Goal: Book appointment/travel/reservation

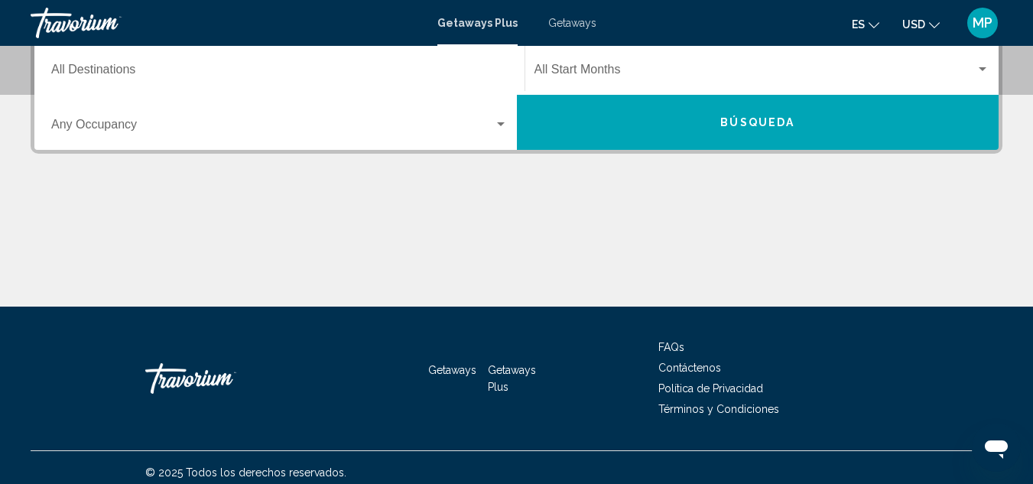
scroll to position [374, 0]
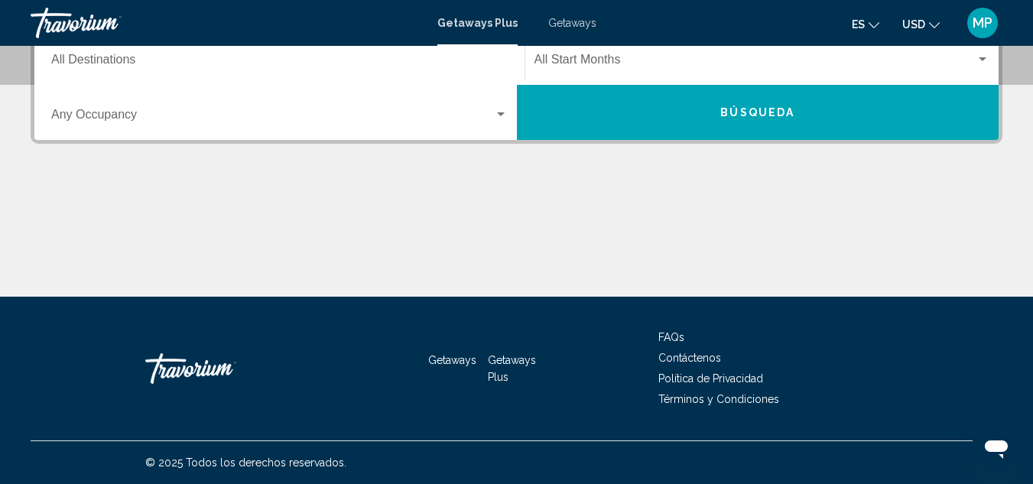
click at [151, 60] on input "Destination All Destinations" at bounding box center [279, 63] width 456 height 14
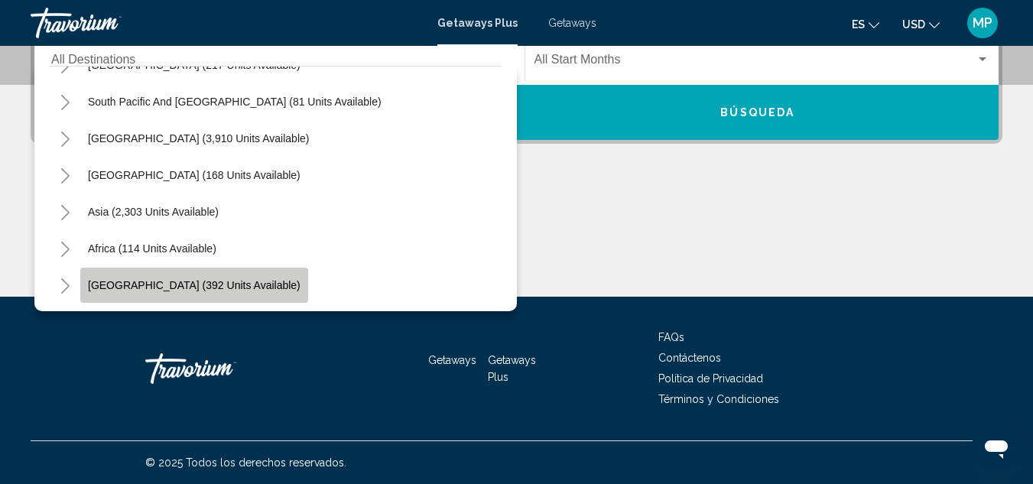
click at [195, 286] on span "[GEOGRAPHIC_DATA] (392 units available)" at bounding box center [194, 285] width 213 height 12
type input "**********"
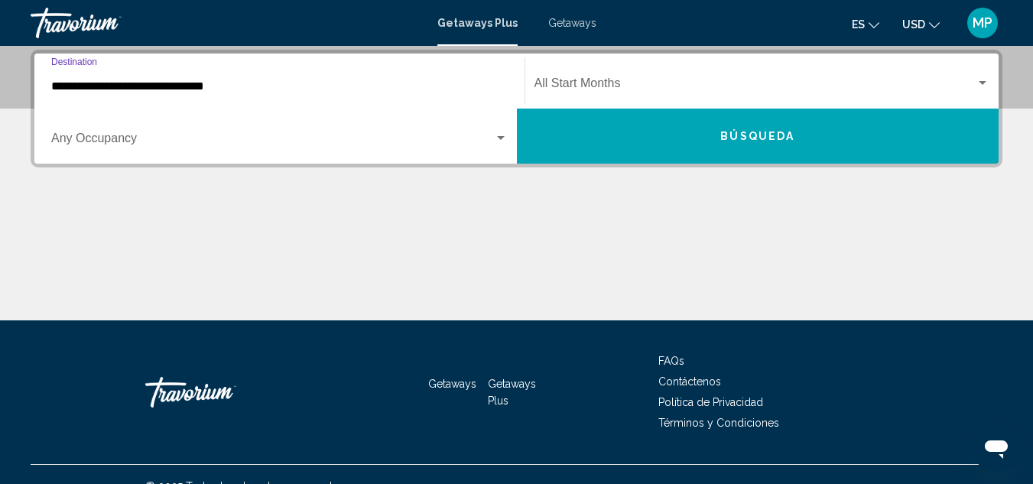
click at [756, 131] on span "Búsqueda" at bounding box center [757, 137] width 74 height 12
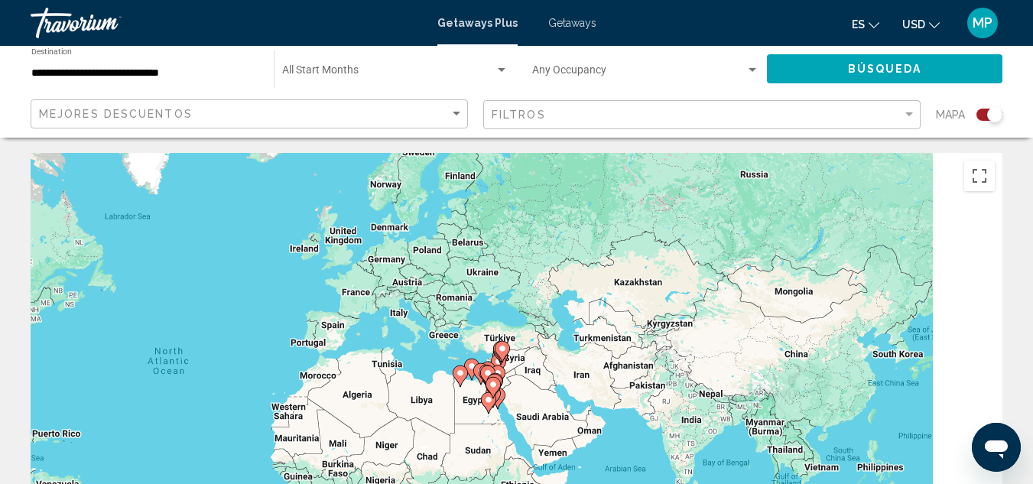
drag, startPoint x: 698, startPoint y: 372, endPoint x: 270, endPoint y: 359, distance: 428.3
click at [271, 361] on div "To activate drag with keyboard, press Alt + Enter. Once in keyboard drag state,…" at bounding box center [517, 382] width 972 height 459
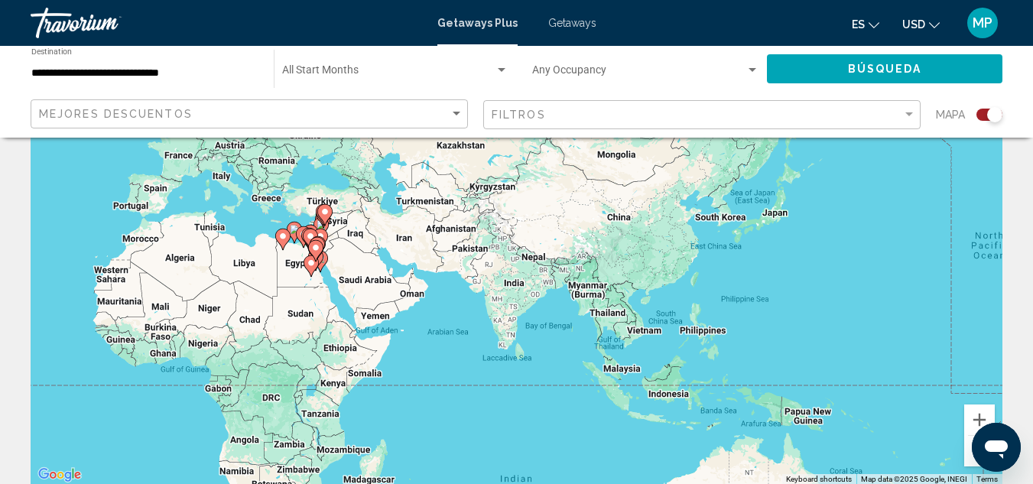
scroll to position [153, 0]
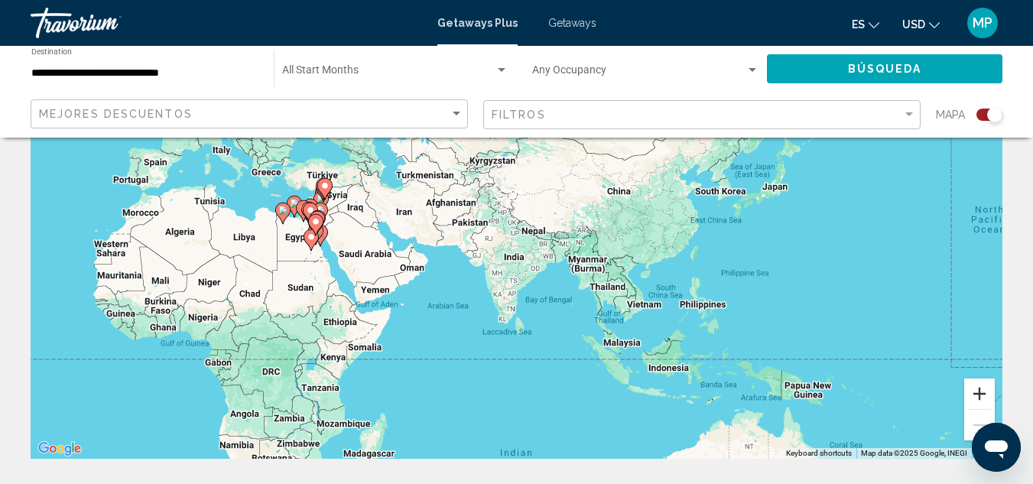
click at [980, 394] on button "Zoom in" at bounding box center [979, 393] width 31 height 31
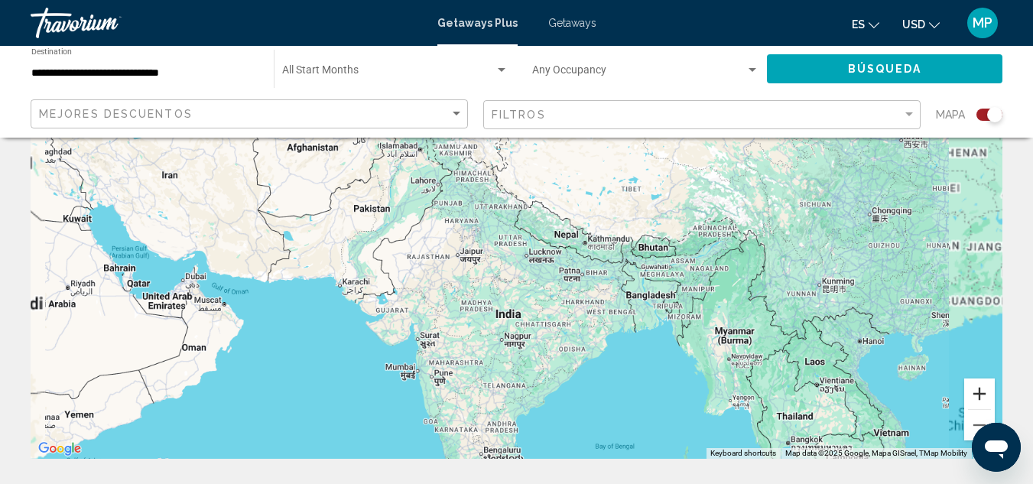
click at [980, 394] on button "Zoom in" at bounding box center [979, 393] width 31 height 31
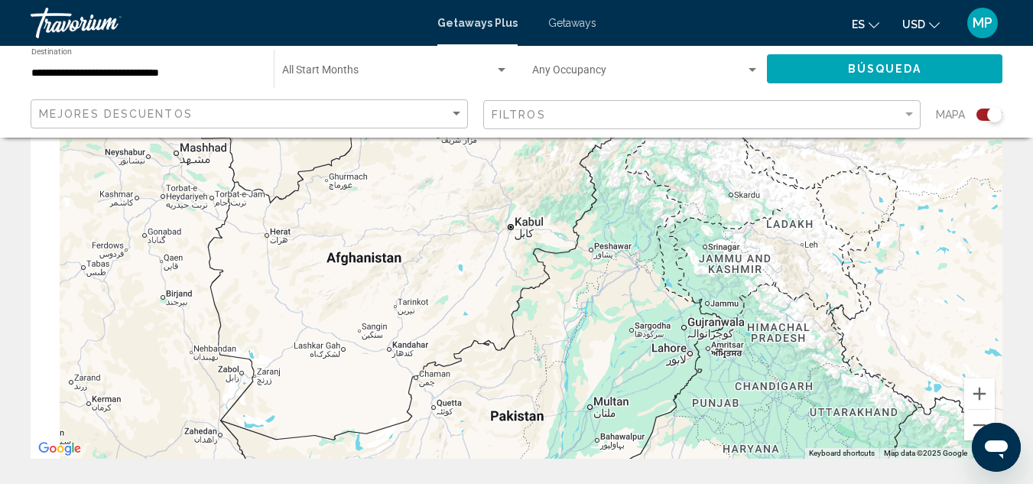
drag, startPoint x: 498, startPoint y: 302, endPoint x: 845, endPoint y: 520, distance: 409.2
click at [845, 331] on html "**********" at bounding box center [516, 89] width 1033 height 484
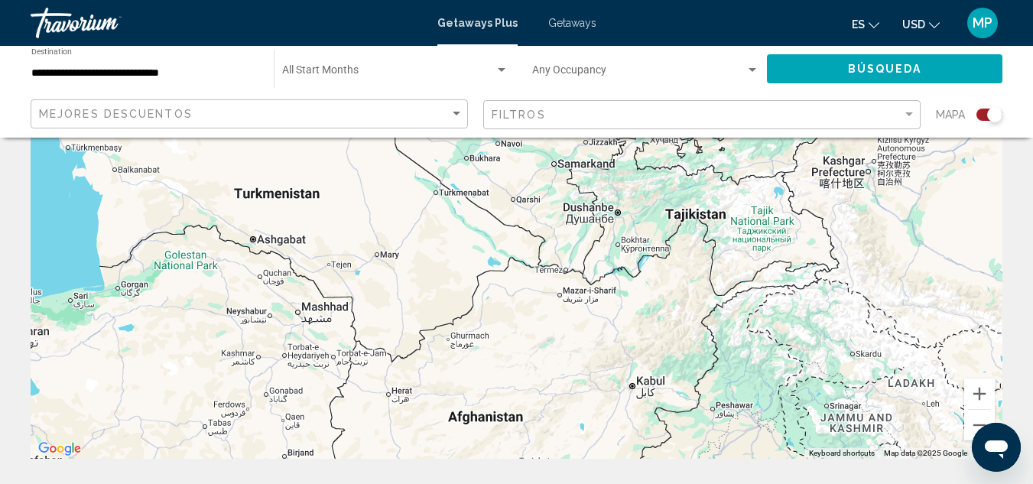
drag, startPoint x: 638, startPoint y: 296, endPoint x: 654, endPoint y: 492, distance: 196.4
click at [654, 331] on html "**********" at bounding box center [516, 89] width 1033 height 484
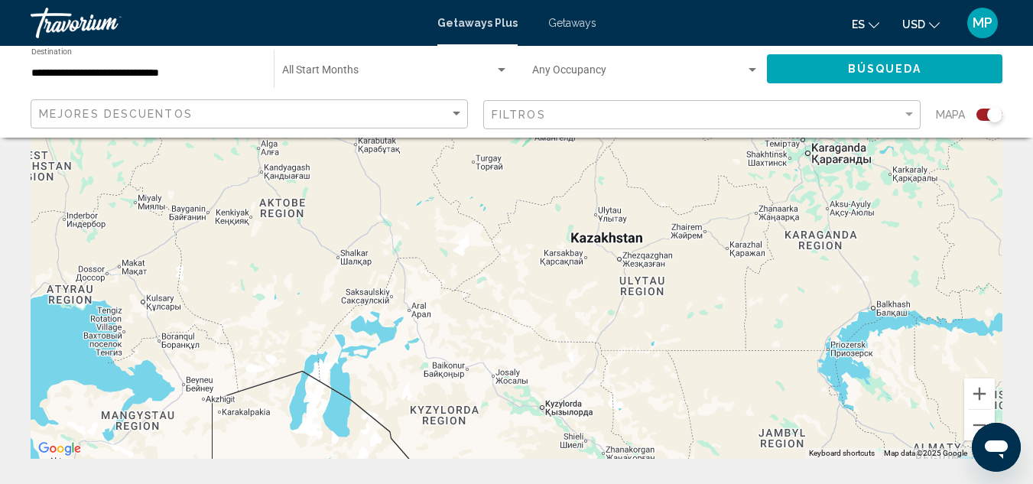
drag, startPoint x: 600, startPoint y: 404, endPoint x: 601, endPoint y: 437, distance: 32.9
click at [601, 437] on div "Main content" at bounding box center [517, 229] width 972 height 459
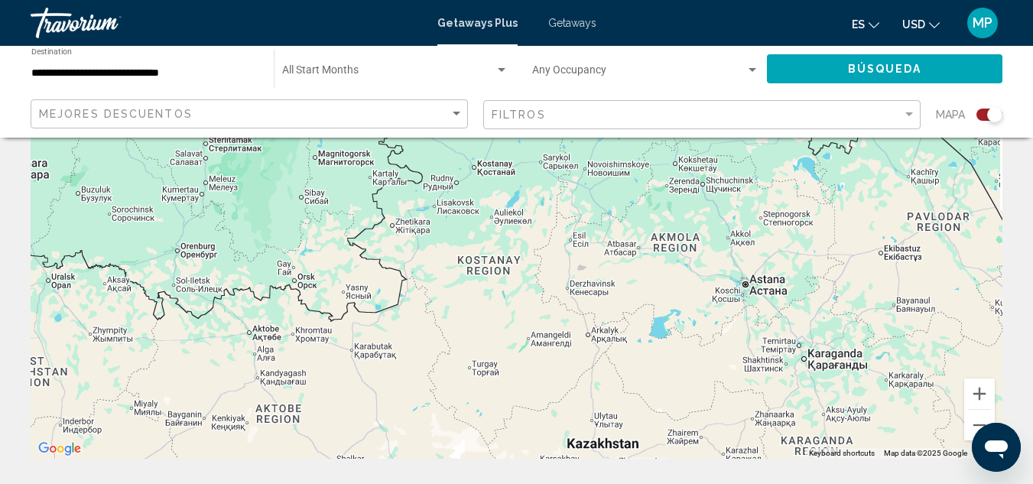
click at [557, 449] on div "Main content" at bounding box center [517, 229] width 972 height 459
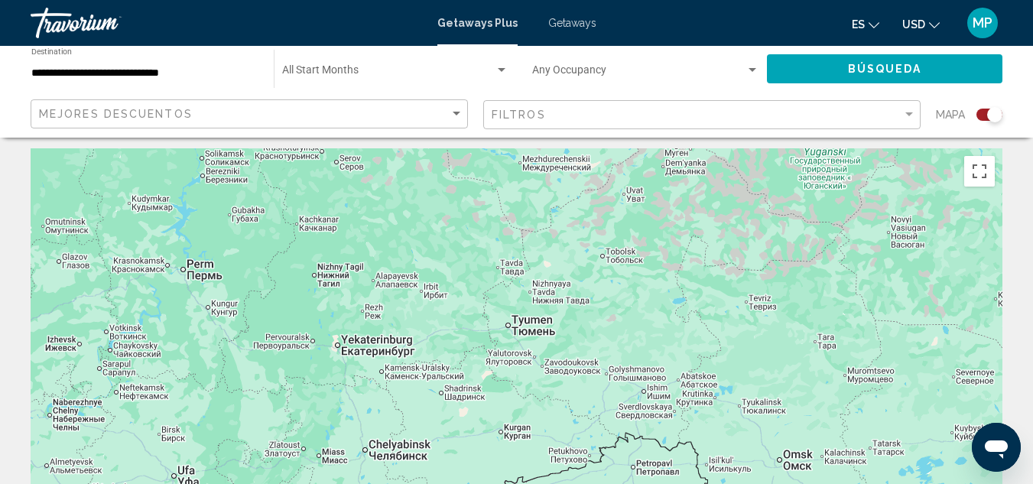
scroll to position [0, 0]
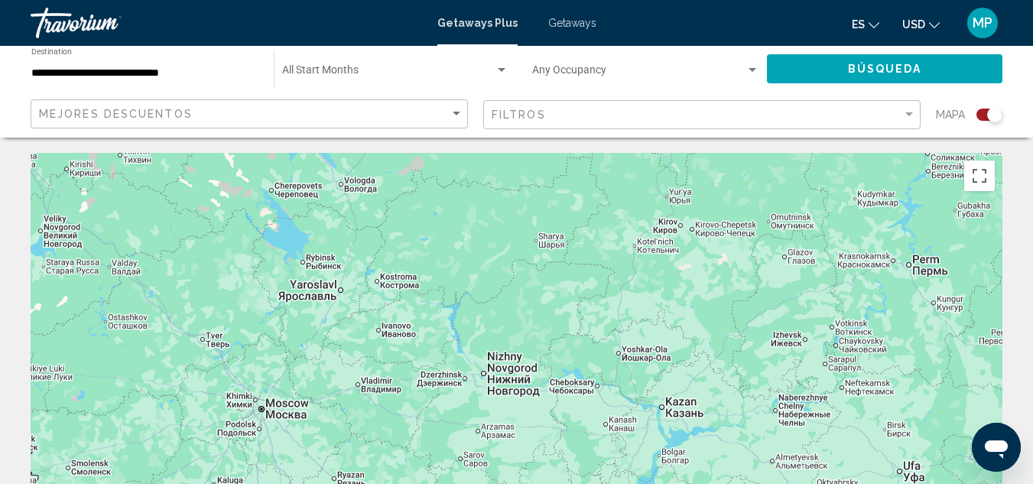
drag, startPoint x: 498, startPoint y: 316, endPoint x: 1114, endPoint y: 307, distance: 615.5
click at [1033, 307] on html "**********" at bounding box center [516, 242] width 1033 height 484
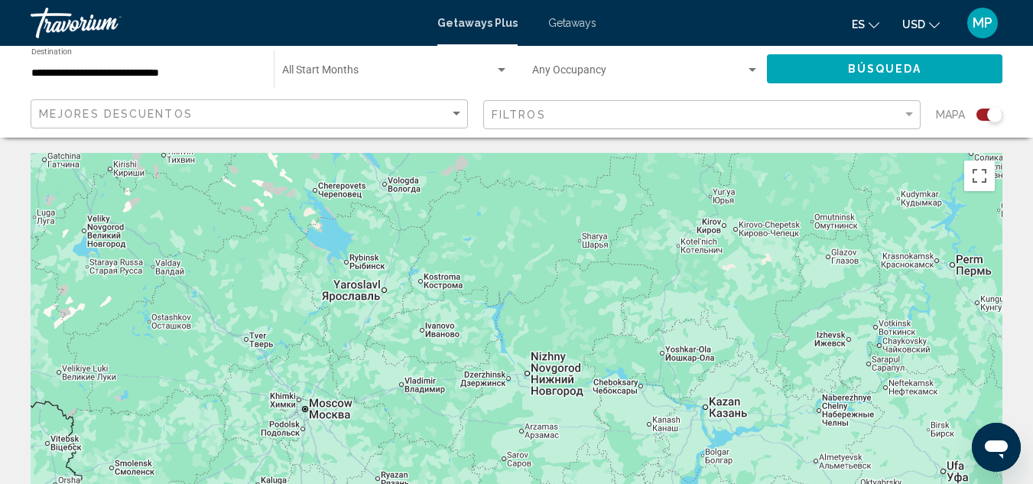
drag, startPoint x: 772, startPoint y: 320, endPoint x: 1069, endPoint y: 320, distance: 296.6
click at [1033, 320] on html "**********" at bounding box center [516, 242] width 1033 height 484
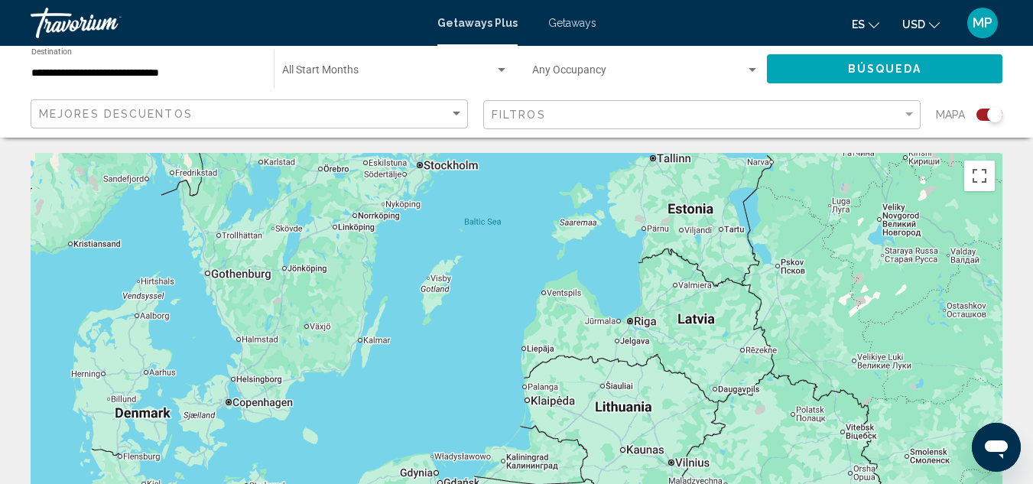
drag, startPoint x: 584, startPoint y: 326, endPoint x: 625, endPoint y: 349, distance: 47.6
click at [855, 306] on div "Main content" at bounding box center [517, 382] width 972 height 459
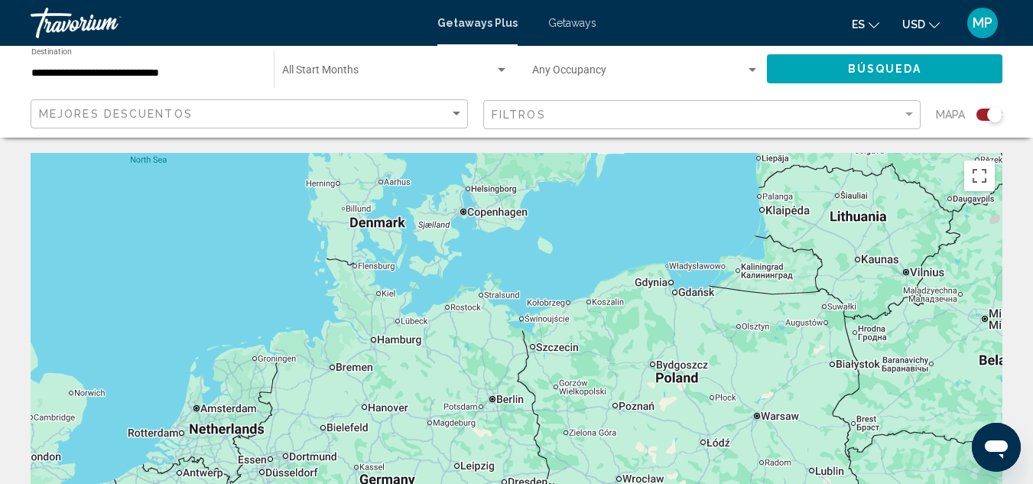
drag, startPoint x: 667, startPoint y: 351, endPoint x: 797, endPoint y: 173, distance: 220.5
click at [797, 173] on div "Main content" at bounding box center [517, 382] width 972 height 459
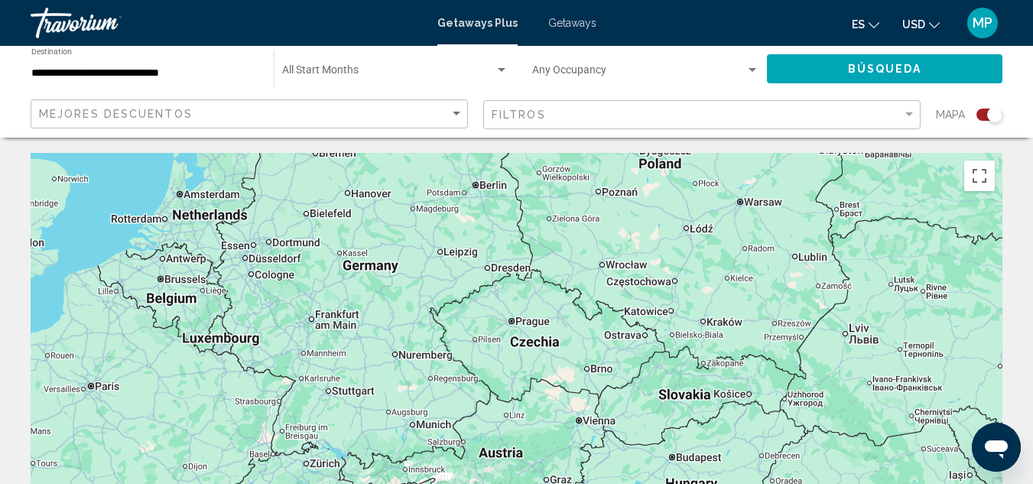
drag, startPoint x: 432, startPoint y: 482, endPoint x: 413, endPoint y: 261, distance: 221.0
click at [414, 261] on div "Main content" at bounding box center [517, 382] width 972 height 459
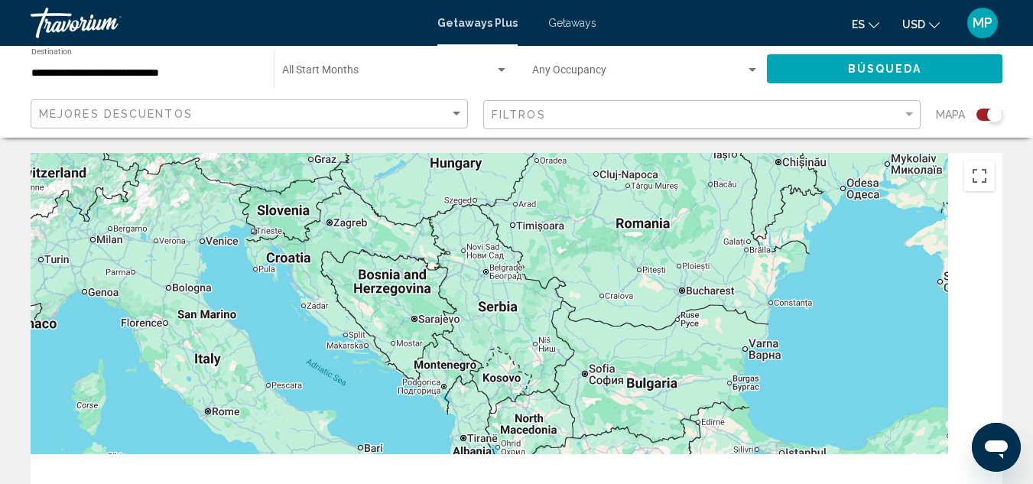
drag, startPoint x: 300, startPoint y: 73, endPoint x: 131, endPoint y: -67, distance: 219.9
click at [131, 0] on html "**********" at bounding box center [516, 242] width 1033 height 484
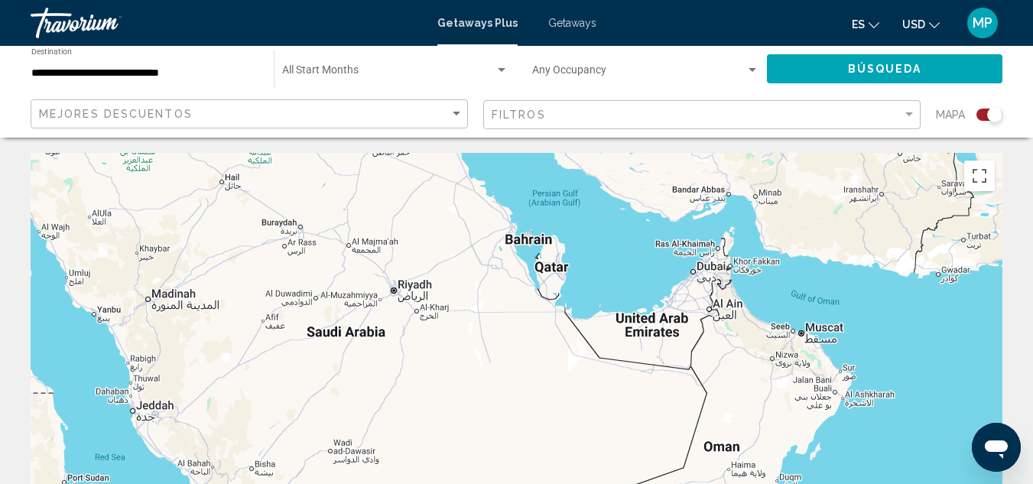
drag, startPoint x: 274, startPoint y: 287, endPoint x: 480, endPoint y: 520, distance: 310.8
click at [480, 483] on html "**********" at bounding box center [516, 242] width 1033 height 484
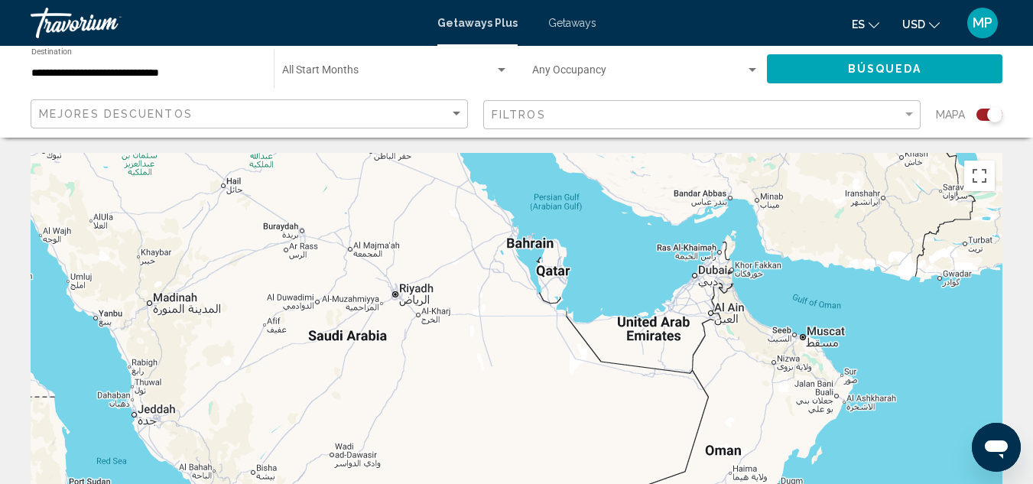
drag, startPoint x: 470, startPoint y: 339, endPoint x: 459, endPoint y: 515, distance: 175.4
click at [459, 483] on html "**********" at bounding box center [516, 242] width 1033 height 484
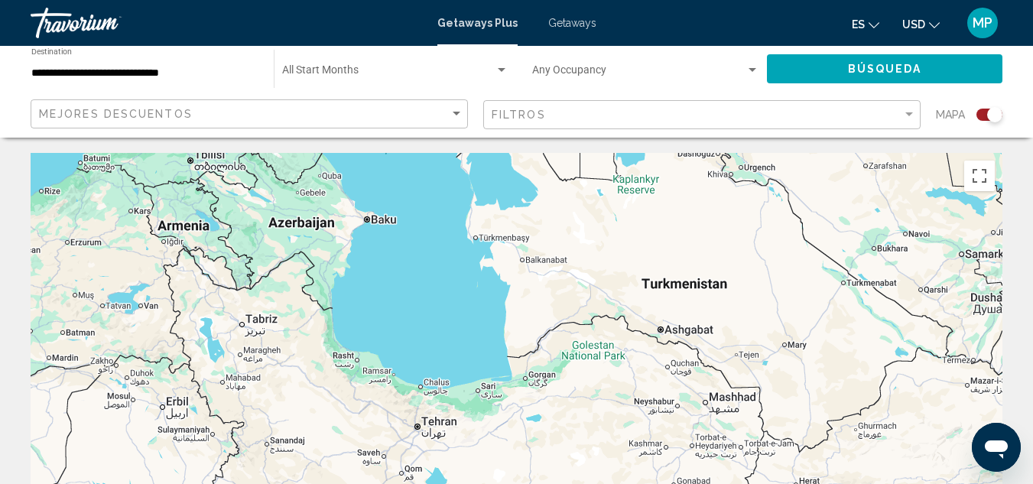
drag, startPoint x: 362, startPoint y: 228, endPoint x: 238, endPoint y: 434, distance: 240.7
click at [238, 434] on div "To activate drag with keyboard, press Alt + Enter. Once in keyboard drag state,…" at bounding box center [517, 382] width 972 height 459
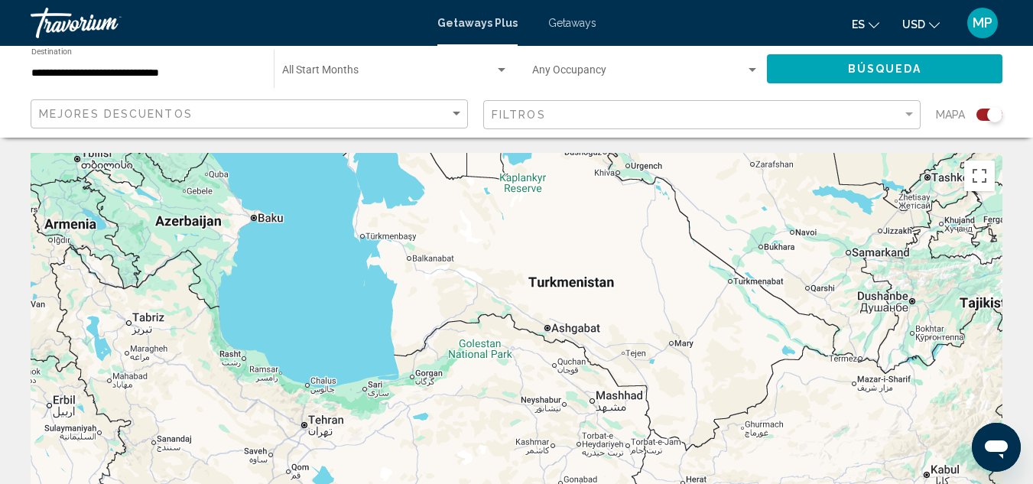
drag, startPoint x: 355, startPoint y: 398, endPoint x: 235, endPoint y: 387, distance: 121.3
click at [235, 387] on div "To activate drag with keyboard, press Alt + Enter. Once in keyboard drag state,…" at bounding box center [517, 382] width 972 height 459
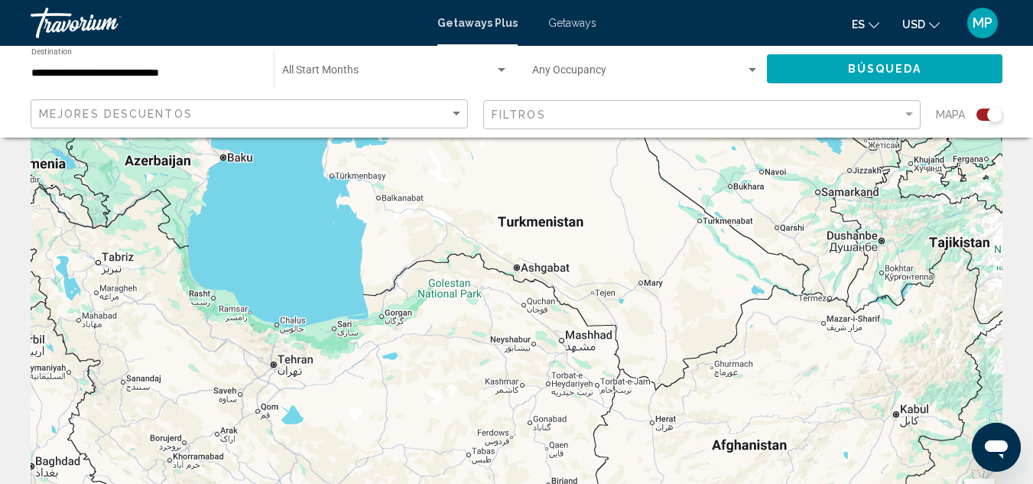
scroll to position [76, 0]
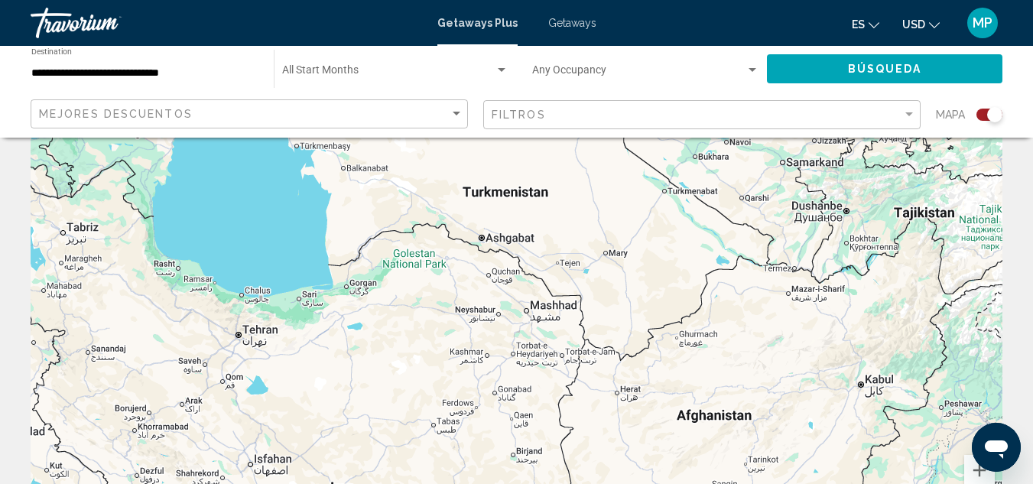
drag, startPoint x: 937, startPoint y: 456, endPoint x: 894, endPoint y: 449, distance: 44.1
click at [894, 449] on div "Main content" at bounding box center [517, 305] width 972 height 459
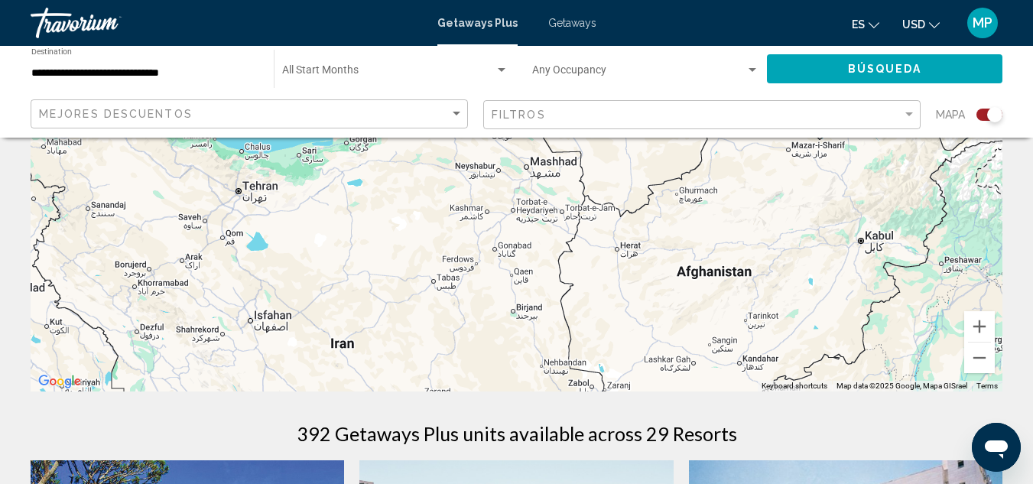
scroll to position [229, 0]
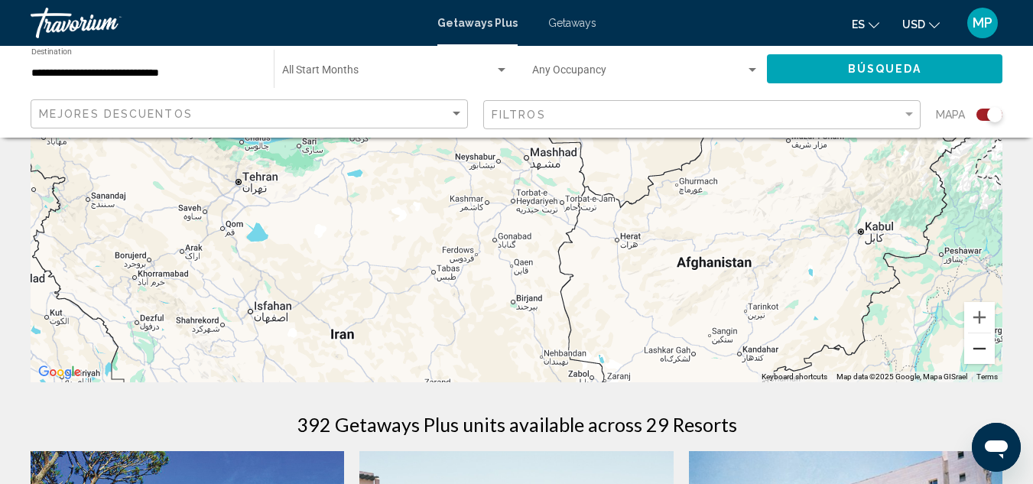
click at [984, 346] on button "Zoom out" at bounding box center [979, 348] width 31 height 31
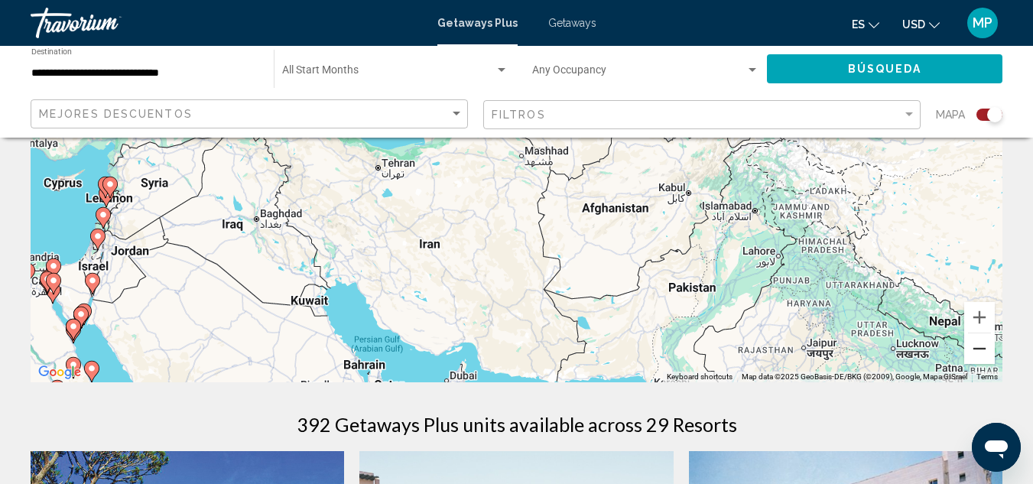
click at [984, 346] on button "Zoom out" at bounding box center [979, 348] width 31 height 31
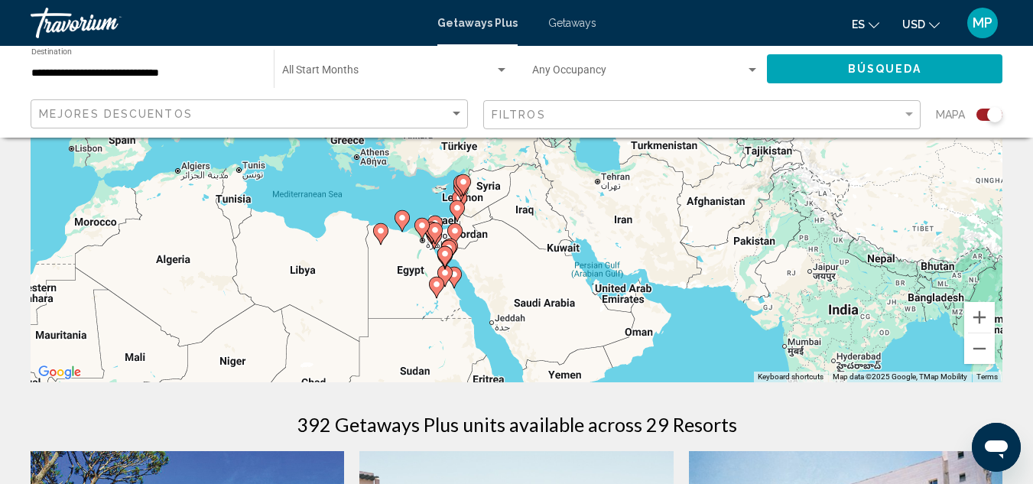
drag, startPoint x: 408, startPoint y: 264, endPoint x: 572, endPoint y: 287, distance: 165.3
click at [572, 287] on div "To activate drag with keyboard, press Alt + Enter. Once in keyboard drag state,…" at bounding box center [517, 153] width 972 height 459
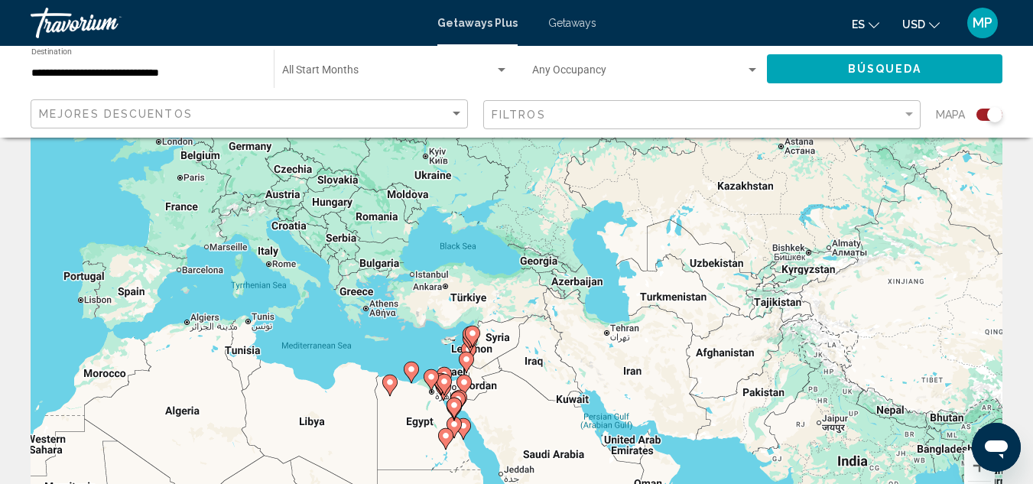
scroll to position [153, 0]
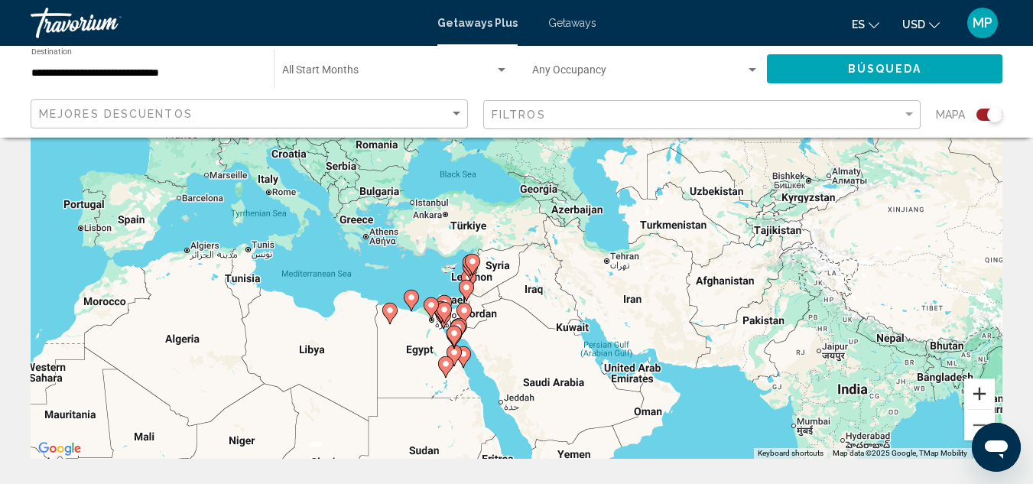
click at [982, 397] on button "Zoom in" at bounding box center [979, 393] width 31 height 31
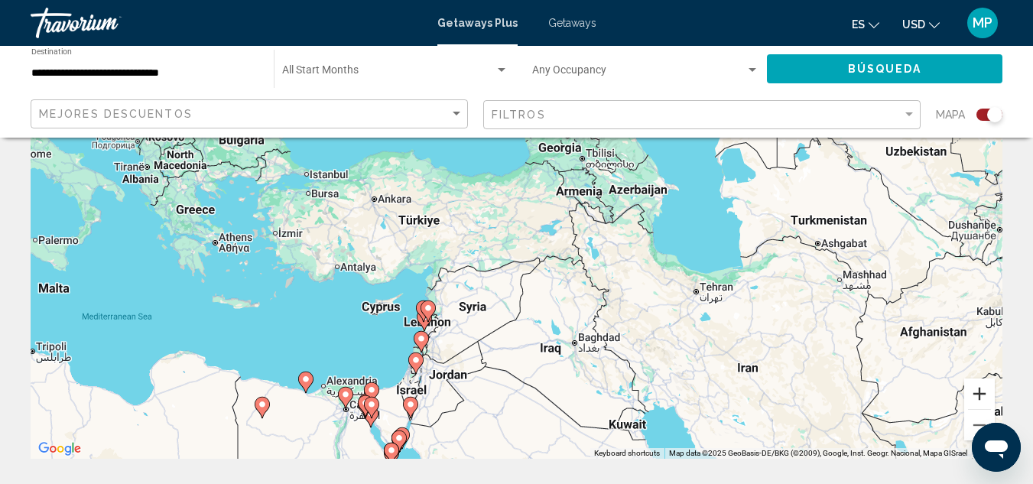
click at [982, 397] on button "Zoom in" at bounding box center [979, 393] width 31 height 31
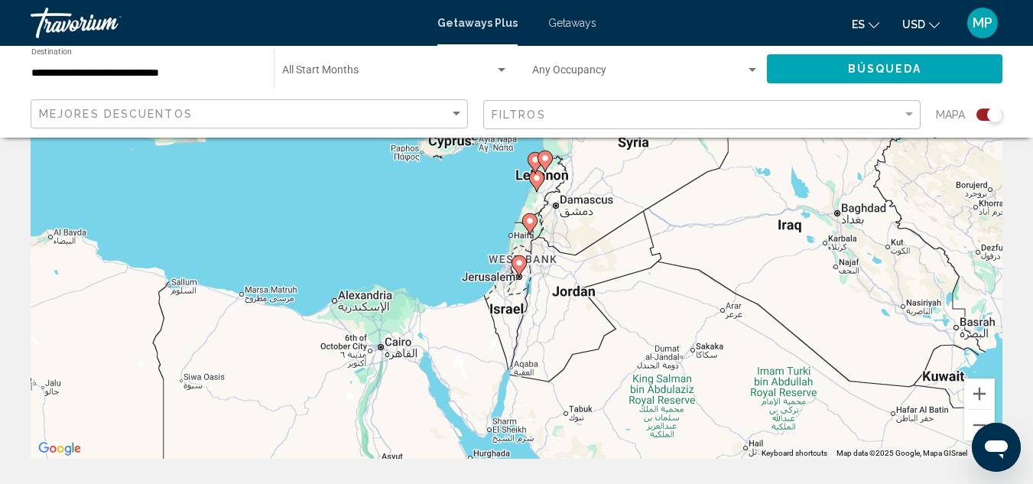
drag, startPoint x: 418, startPoint y: 389, endPoint x: 625, endPoint y: 146, distance: 319.4
click at [625, 146] on div "To activate drag with keyboard, press Alt + Enter. Once in keyboard drag state,…" at bounding box center [517, 229] width 972 height 459
click at [971, 423] on button "Zoom out" at bounding box center [979, 425] width 31 height 31
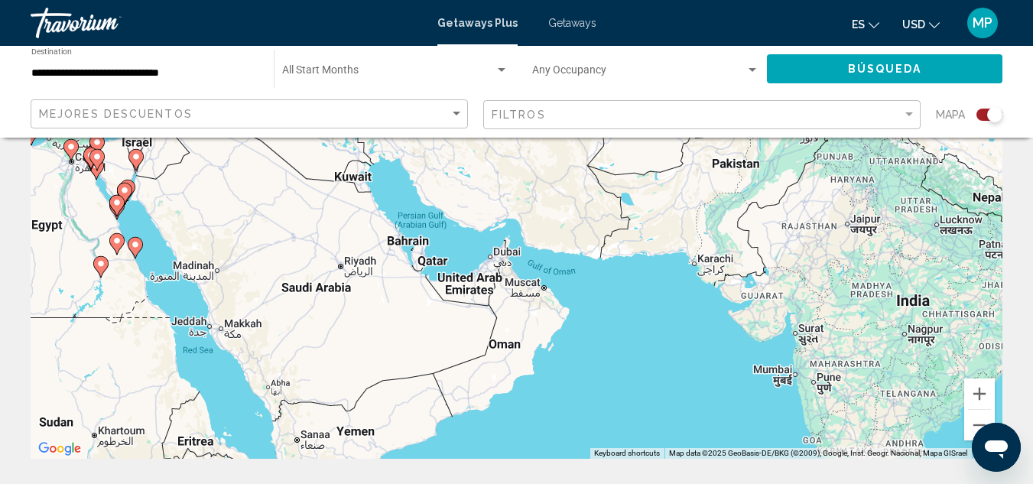
drag, startPoint x: 653, startPoint y: 371, endPoint x: 245, endPoint y: 219, distance: 435.4
click at [245, 219] on div "To activate drag with keyboard, press Alt + Enter. Once in keyboard drag state,…" at bounding box center [517, 229] width 972 height 459
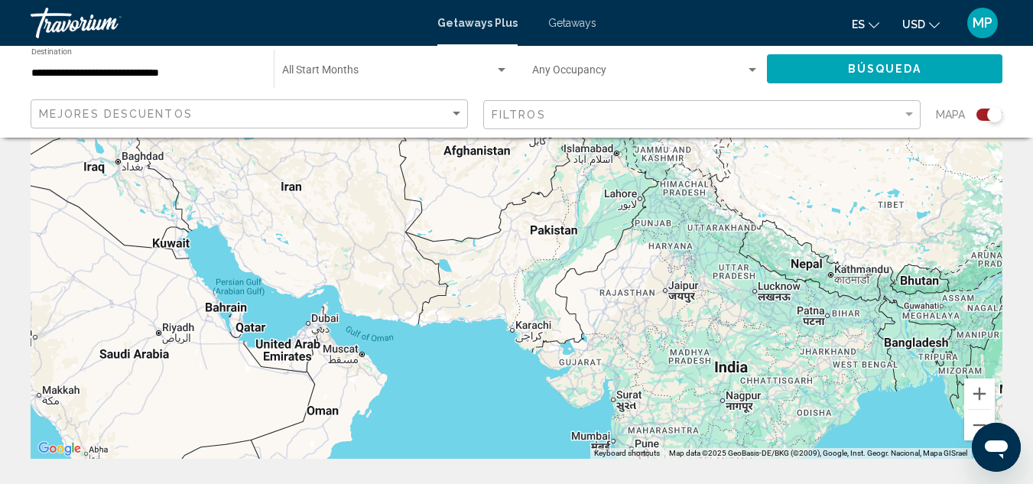
drag, startPoint x: 388, startPoint y: 312, endPoint x: 232, endPoint y: 404, distance: 180.7
click at [232, 404] on div "To activate drag with keyboard, press Alt + Enter. Once in keyboard drag state,…" at bounding box center [517, 229] width 972 height 459
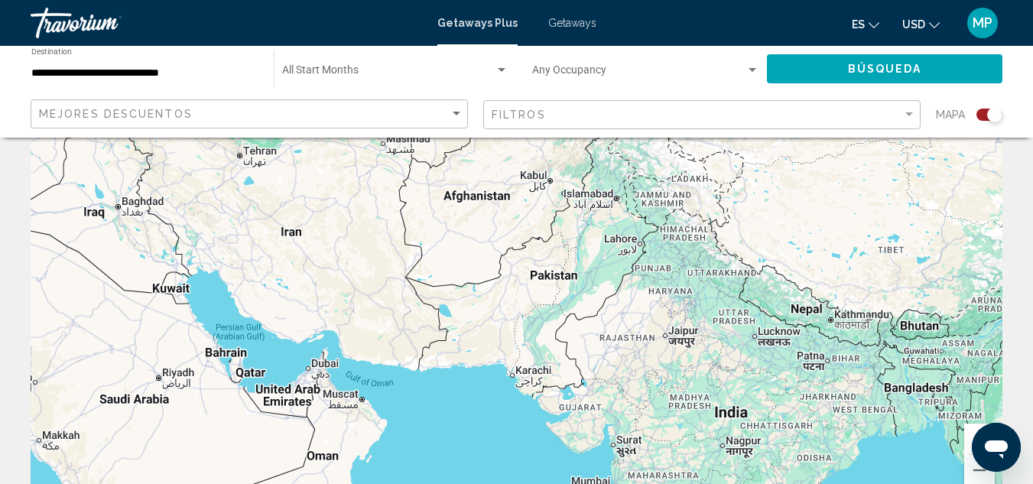
scroll to position [42, 0]
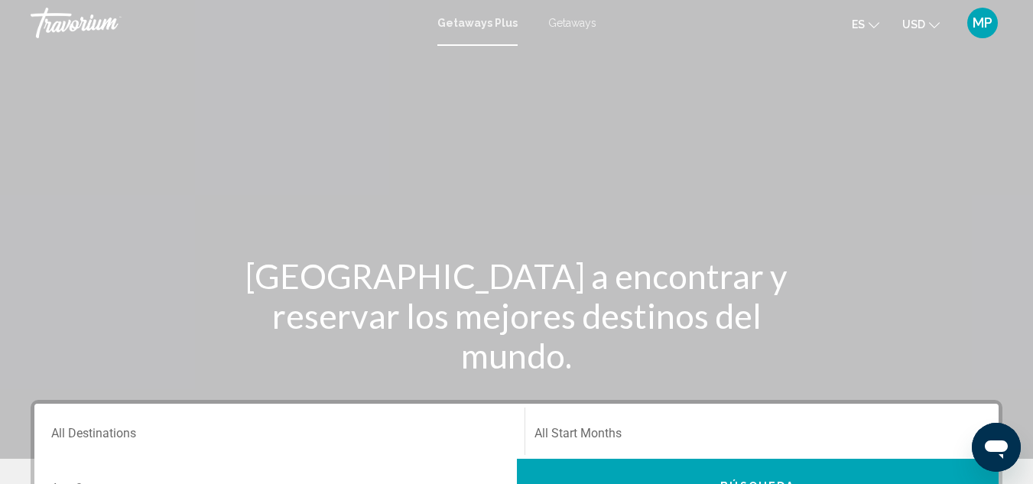
scroll to position [76, 0]
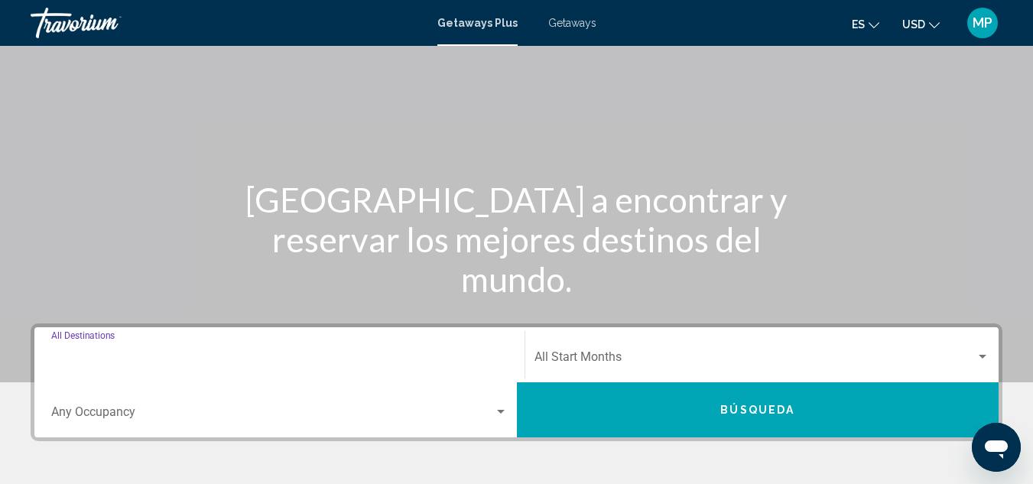
click at [135, 363] on input "Destination All Destinations" at bounding box center [279, 360] width 456 height 14
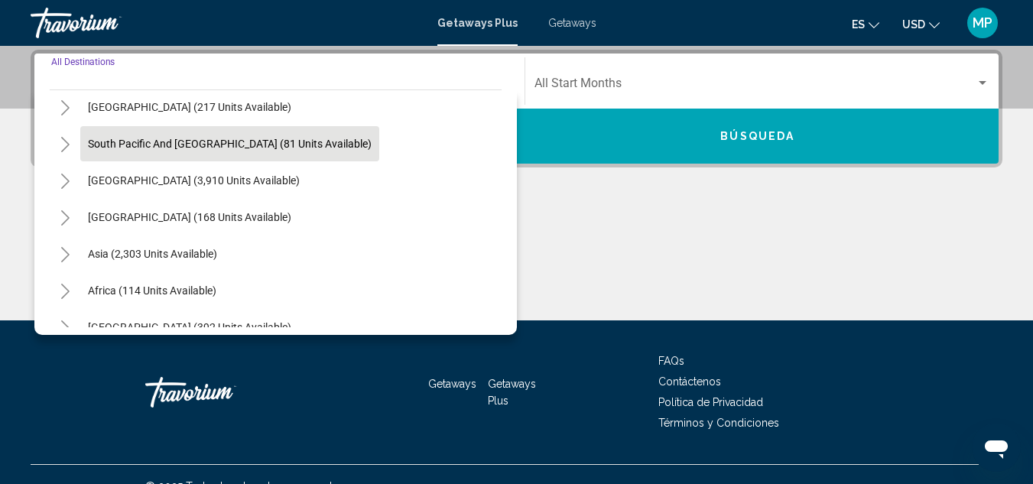
scroll to position [248, 0]
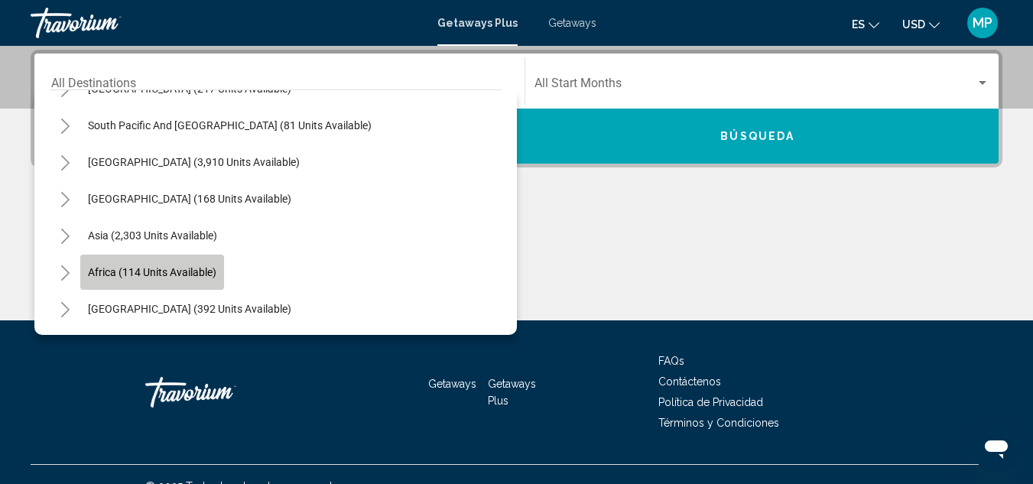
click at [195, 270] on span "Africa (114 units available)" at bounding box center [152, 272] width 128 height 12
type input "**********"
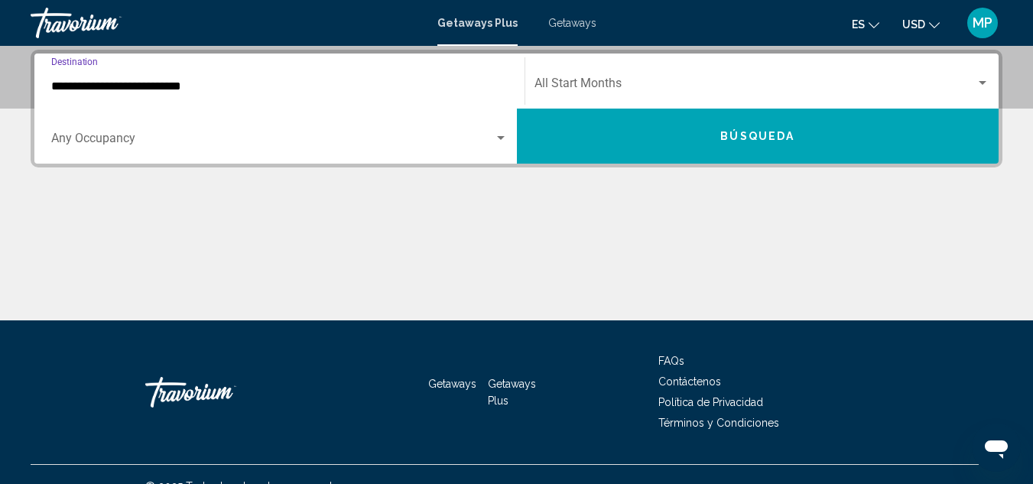
click at [709, 143] on button "Búsqueda" at bounding box center [758, 136] width 482 height 55
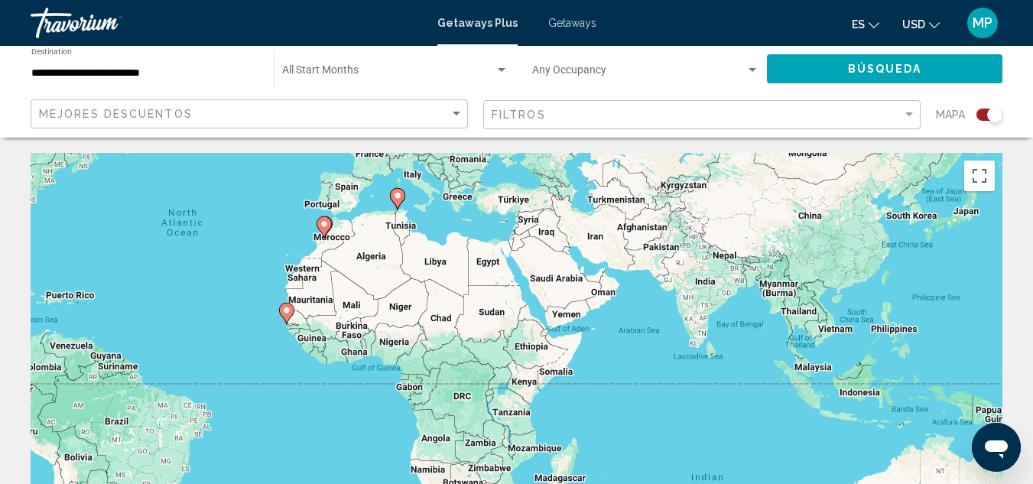
drag, startPoint x: 624, startPoint y: 407, endPoint x: 338, endPoint y: 272, distance: 316.3
click at [338, 272] on div "To activate drag with keyboard, press Alt + Enter. Once in keyboard drag state,…" at bounding box center [517, 382] width 972 height 459
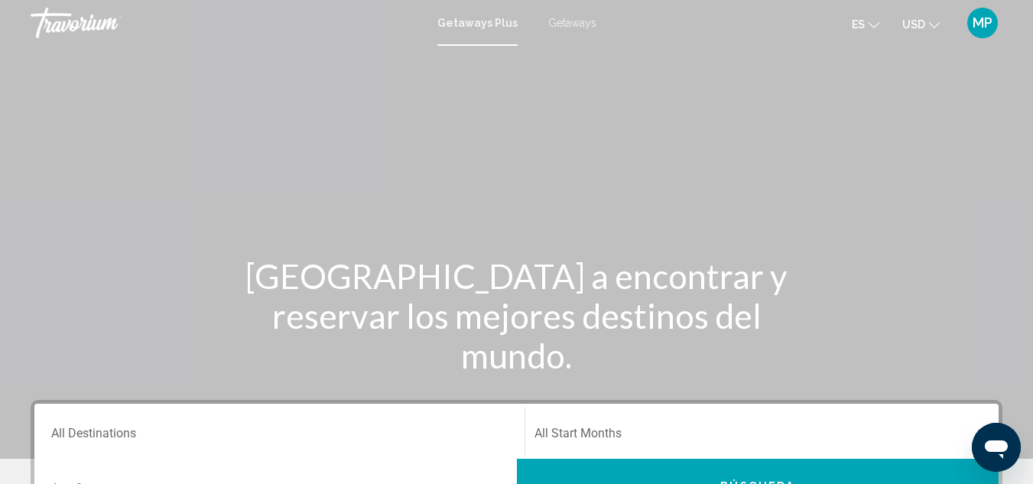
click at [204, 434] on input "Destination All Destinations" at bounding box center [279, 437] width 456 height 14
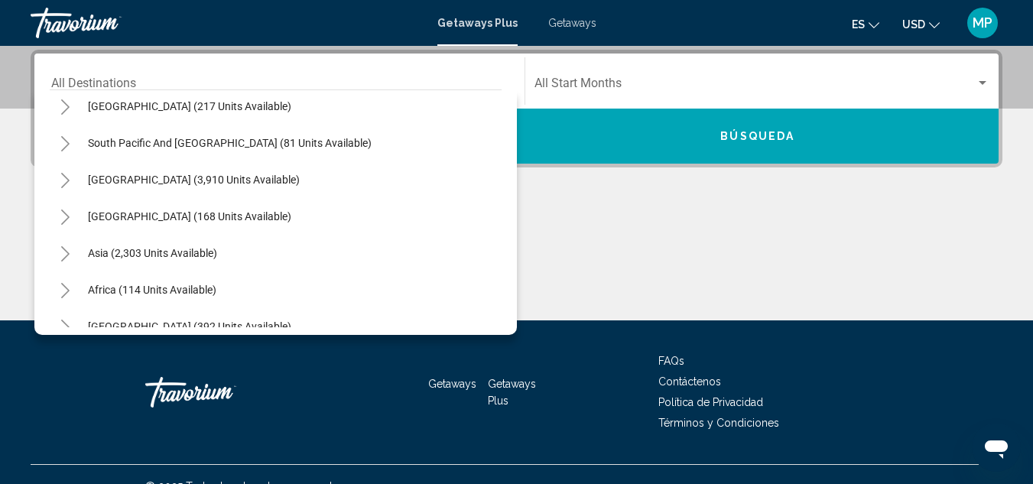
scroll to position [248, 0]
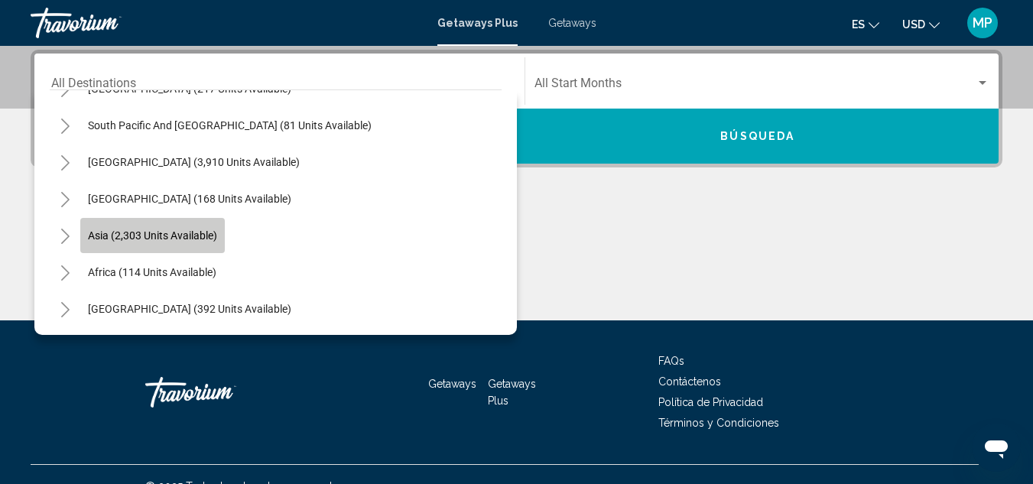
click at [148, 238] on span "Asia (2,303 units available)" at bounding box center [152, 235] width 129 height 12
type input "**********"
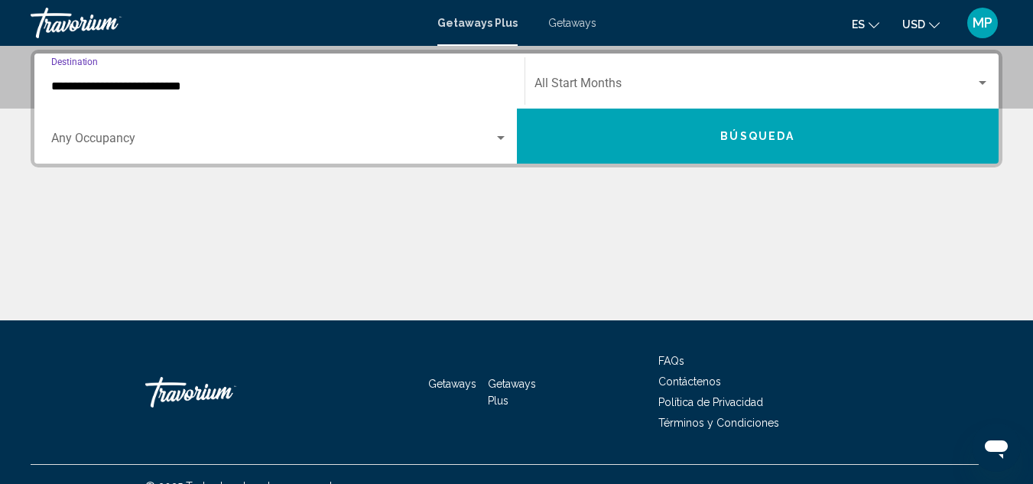
click at [696, 142] on button "Búsqueda" at bounding box center [758, 136] width 482 height 55
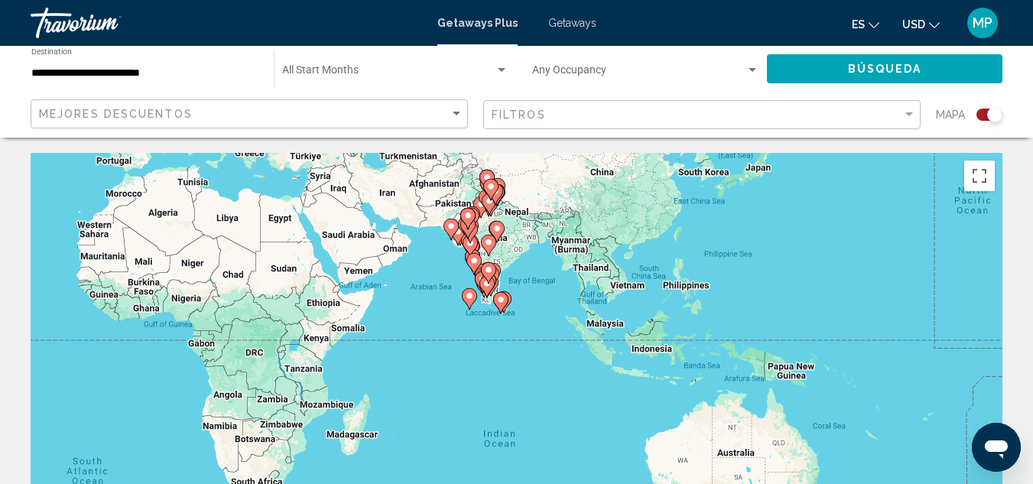
drag, startPoint x: 683, startPoint y: 378, endPoint x: 80, endPoint y: 196, distance: 629.3
click at [80, 196] on div "To activate drag with keyboard, press Alt + Enter. Once in keyboard drag state,…" at bounding box center [517, 382] width 972 height 459
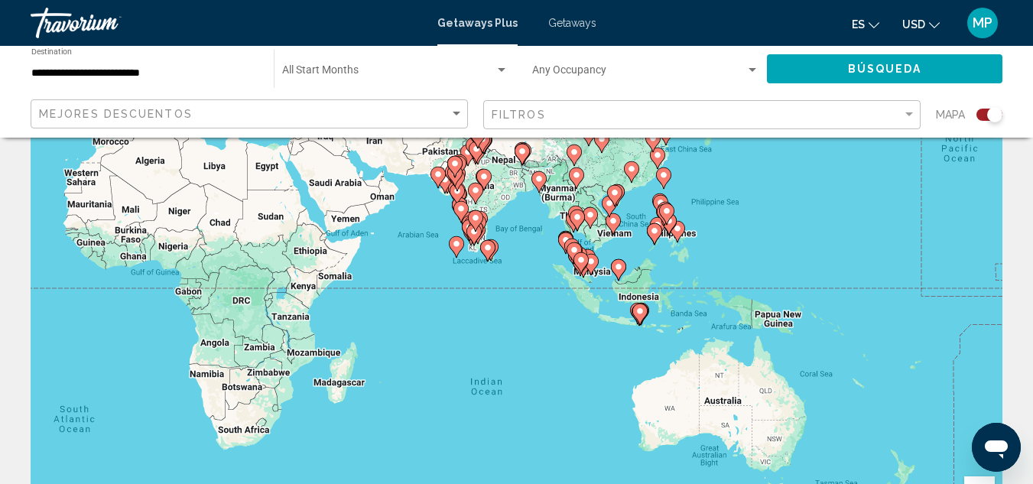
scroll to position [76, 0]
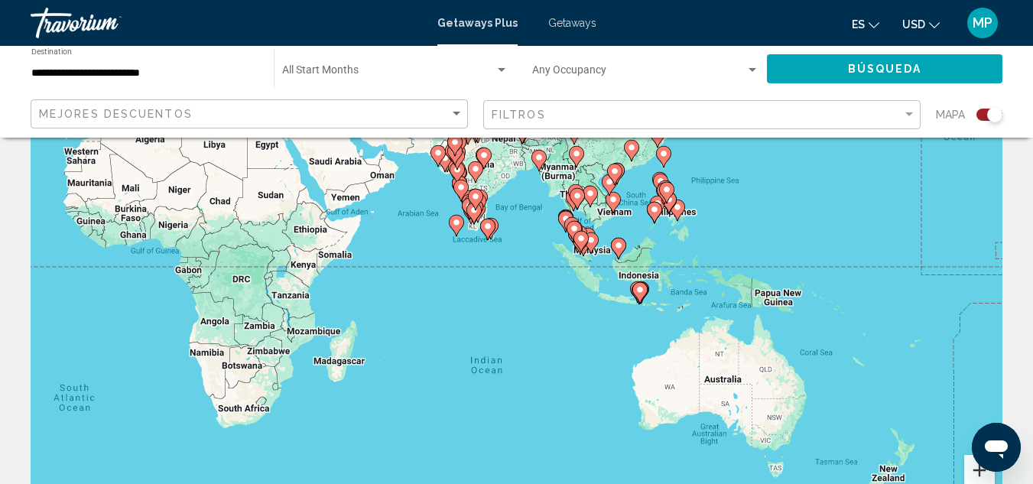
click at [969, 468] on button "Zoom in" at bounding box center [979, 470] width 31 height 31
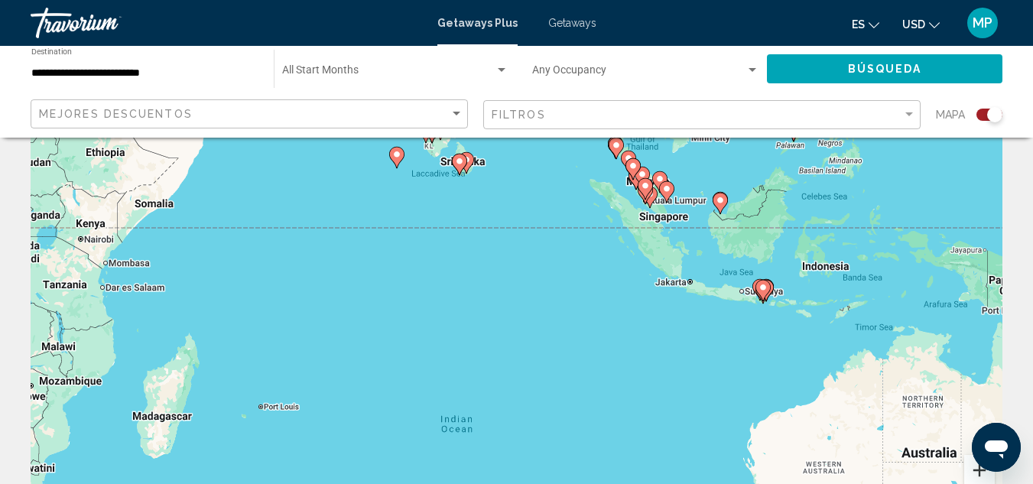
click at [969, 468] on button "Zoom in" at bounding box center [979, 470] width 31 height 31
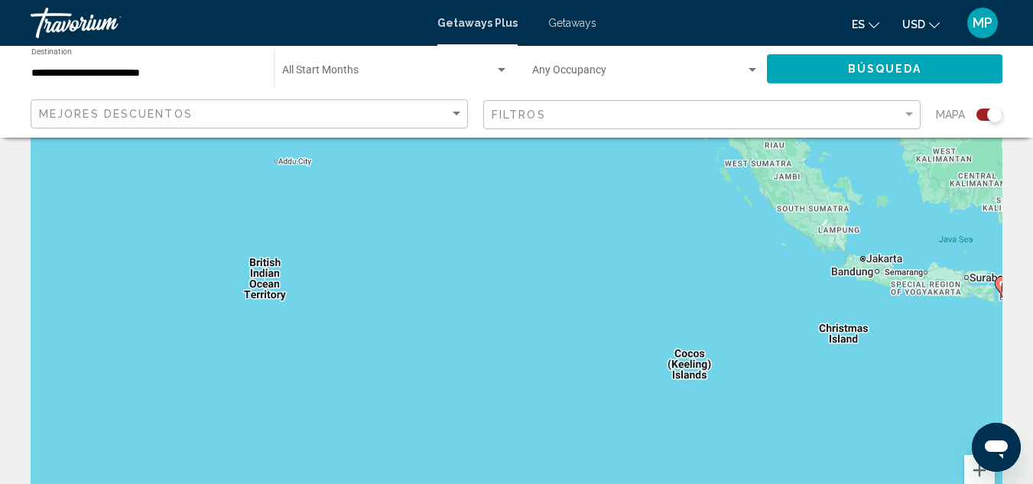
drag, startPoint x: 599, startPoint y: 244, endPoint x: 489, endPoint y: 437, distance: 222.3
click at [489, 437] on div "To activate drag with keyboard, press Alt + Enter. Once in keyboard drag state,…" at bounding box center [517, 305] width 972 height 459
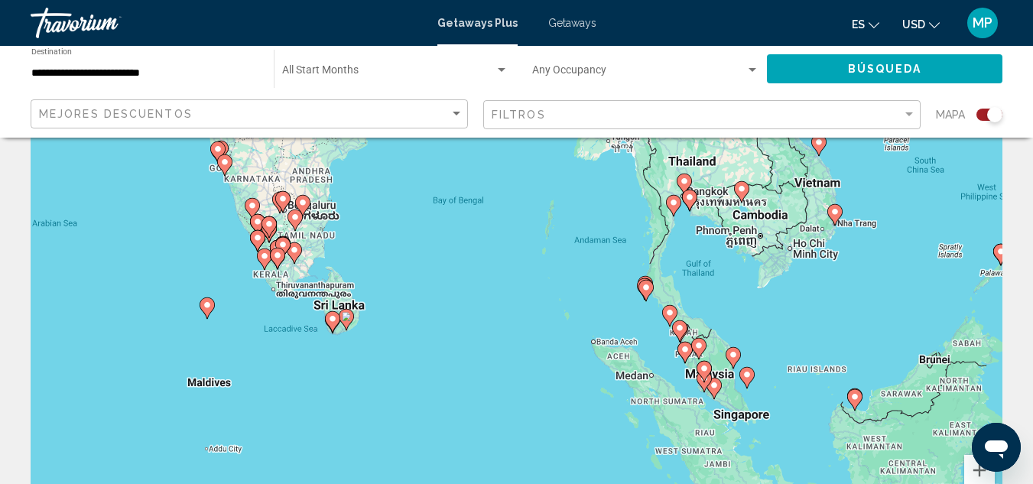
drag, startPoint x: 493, startPoint y: 327, endPoint x: 539, endPoint y: 381, distance: 70.5
click at [530, 408] on div "To activate drag with keyboard, press Alt + Enter. Once in keyboard drag state,…" at bounding box center [517, 305] width 972 height 459
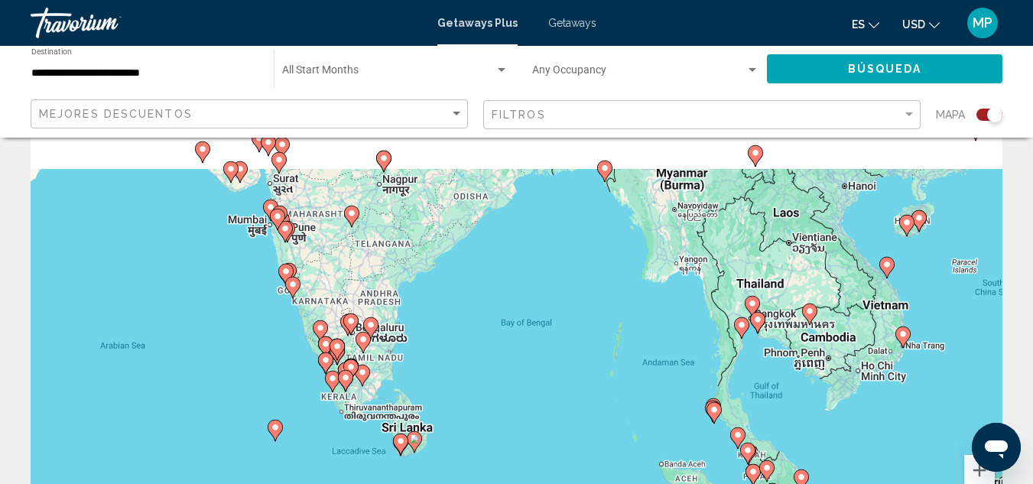
drag, startPoint x: 529, startPoint y: 390, endPoint x: 557, endPoint y: 404, distance: 30.8
click at [554, 402] on div "To activate drag with keyboard, press Alt + Enter. Once in keyboard drag state,…" at bounding box center [517, 305] width 972 height 459
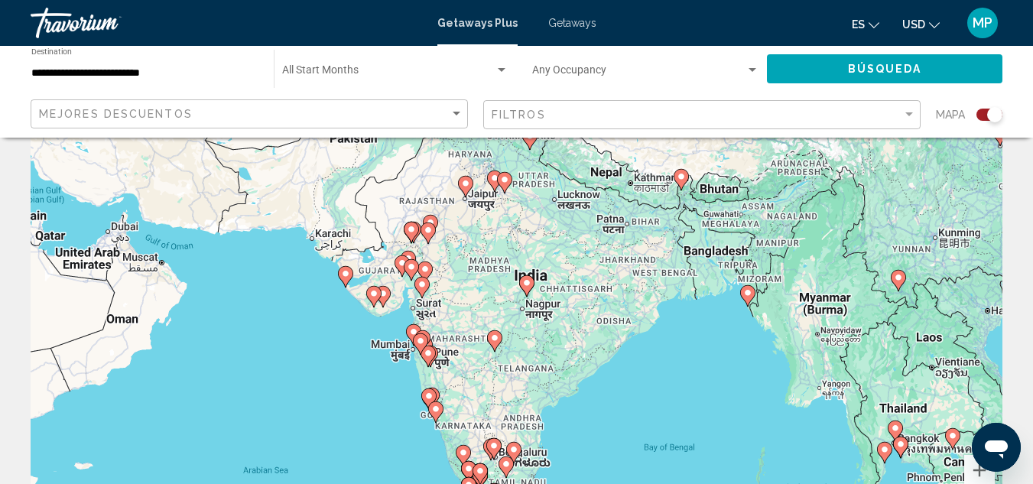
drag, startPoint x: 349, startPoint y: 261, endPoint x: 450, endPoint y: 382, distance: 156.9
click at [451, 381] on div "To activate drag with keyboard, press Alt + Enter. Once in keyboard drag state,…" at bounding box center [517, 305] width 972 height 459
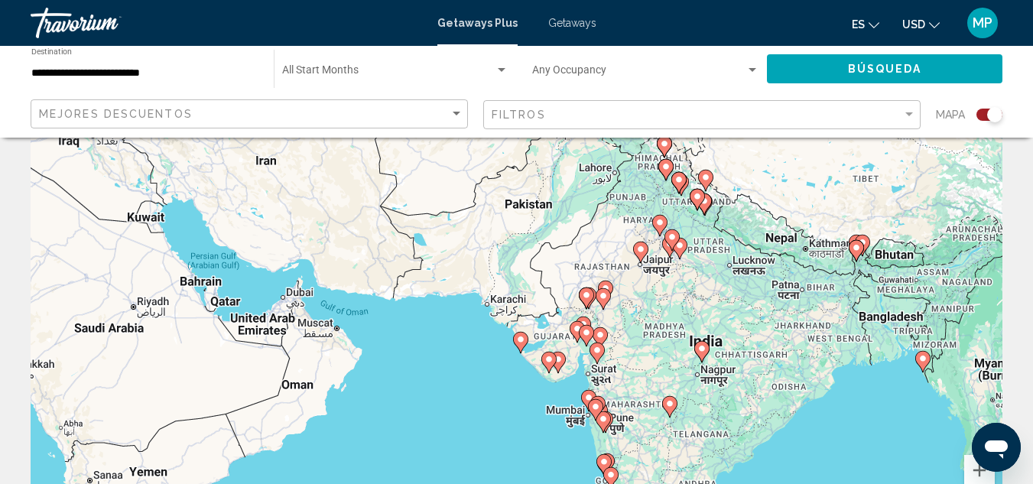
drag, startPoint x: 352, startPoint y: 381, endPoint x: 535, endPoint y: 438, distance: 191.5
click at [535, 438] on div "To activate drag with keyboard, press Alt + Enter. Once in keyboard drag state,…" at bounding box center [517, 305] width 972 height 459
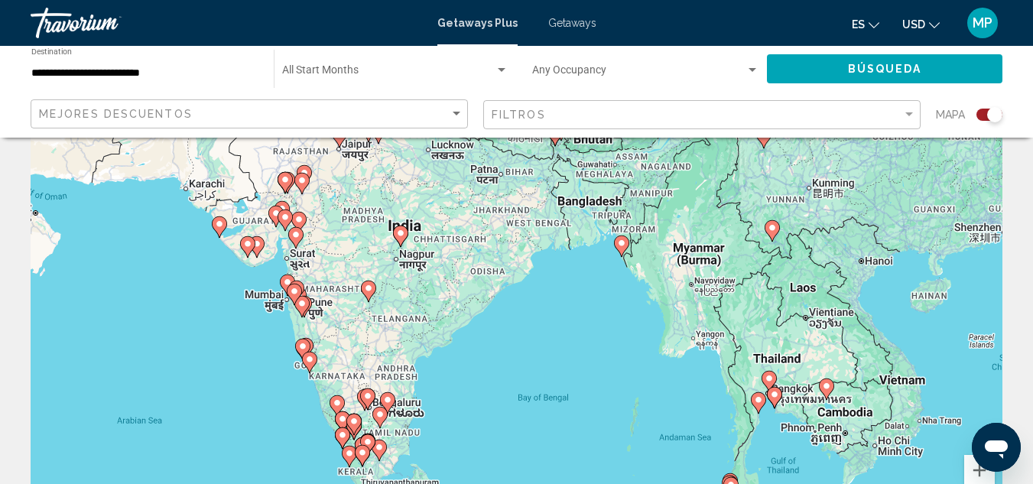
drag, startPoint x: 458, startPoint y: 398, endPoint x: 161, endPoint y: 282, distance: 319.0
click at [161, 282] on div "To activate drag with keyboard, press Alt + Enter. Once in keyboard drag state,…" at bounding box center [517, 305] width 972 height 459
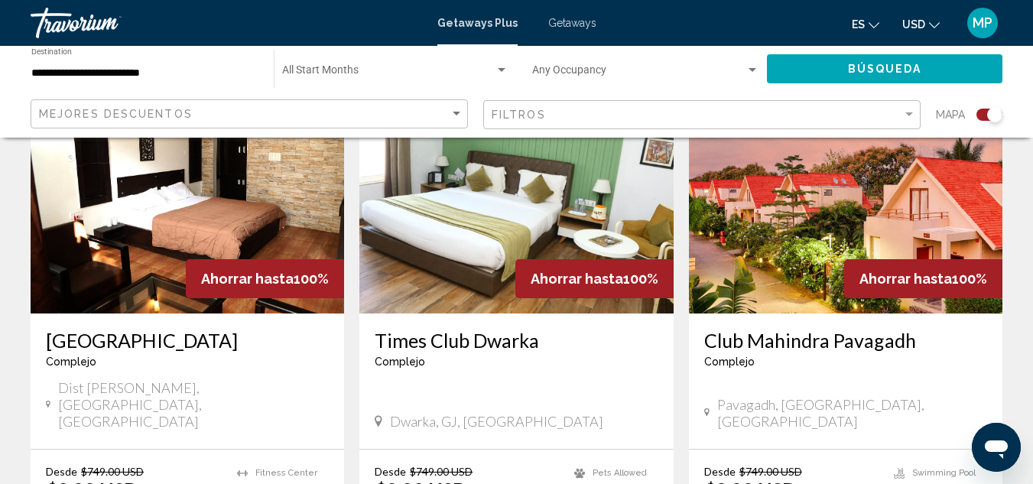
scroll to position [688, 0]
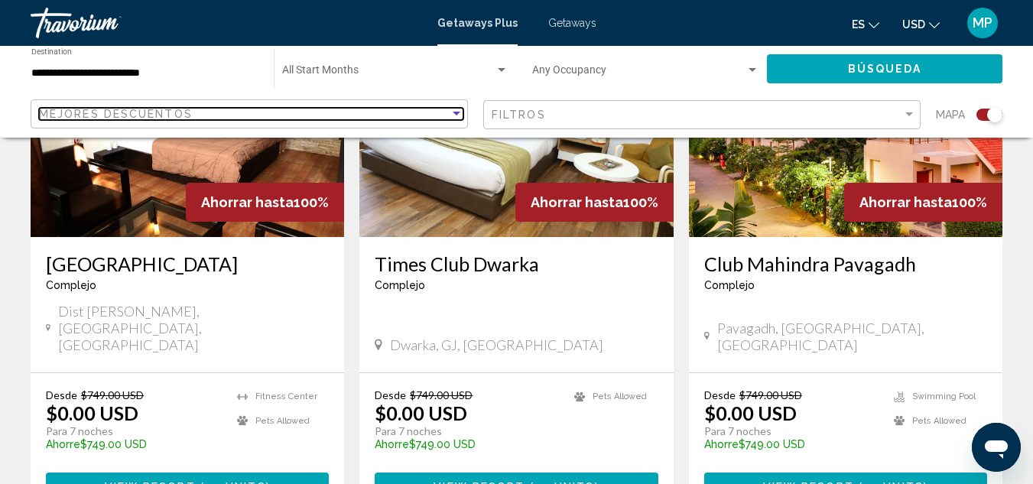
click at [455, 112] on div "Sort by" at bounding box center [457, 114] width 8 height 4
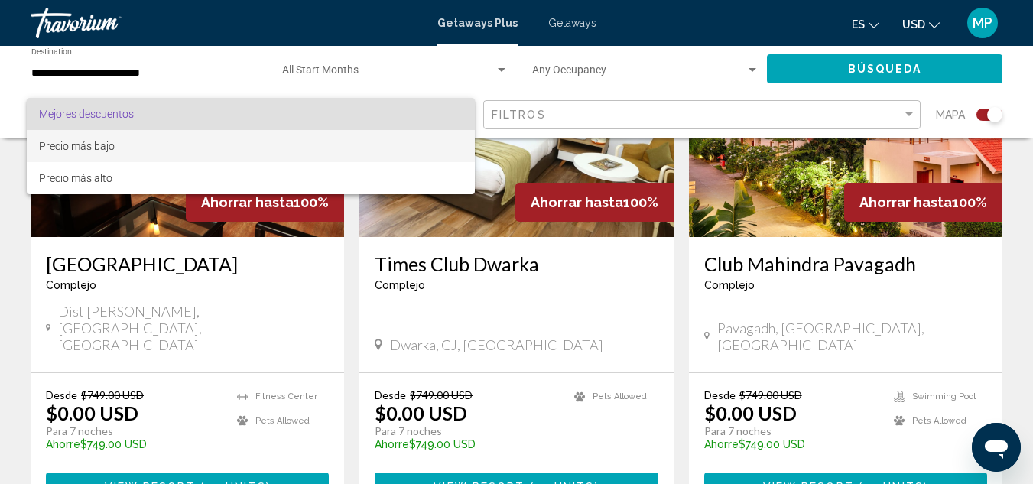
click at [99, 151] on span "Precio más bajo" at bounding box center [77, 146] width 76 height 12
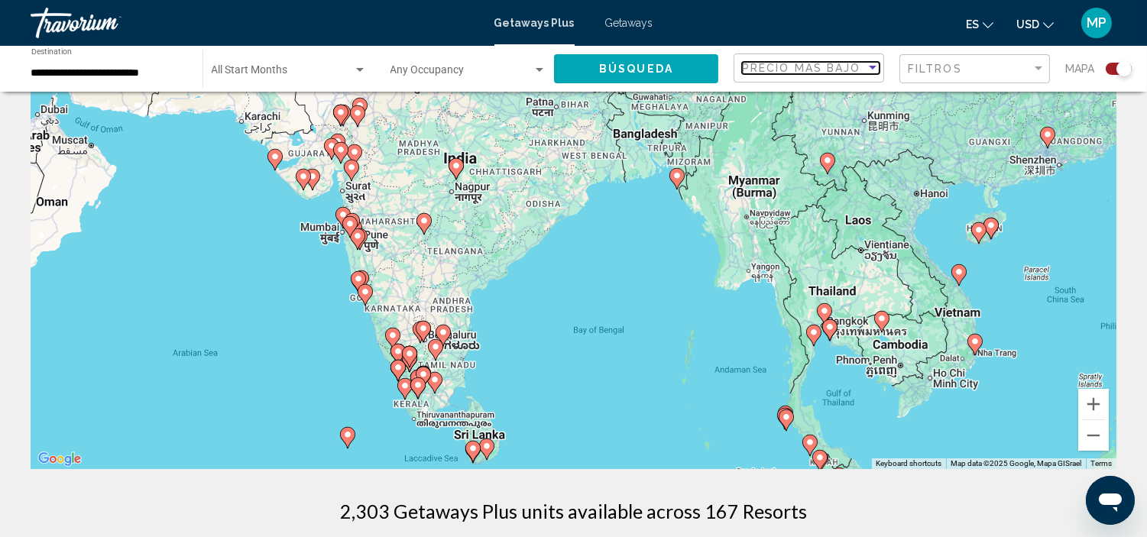
scroll to position [0, 0]
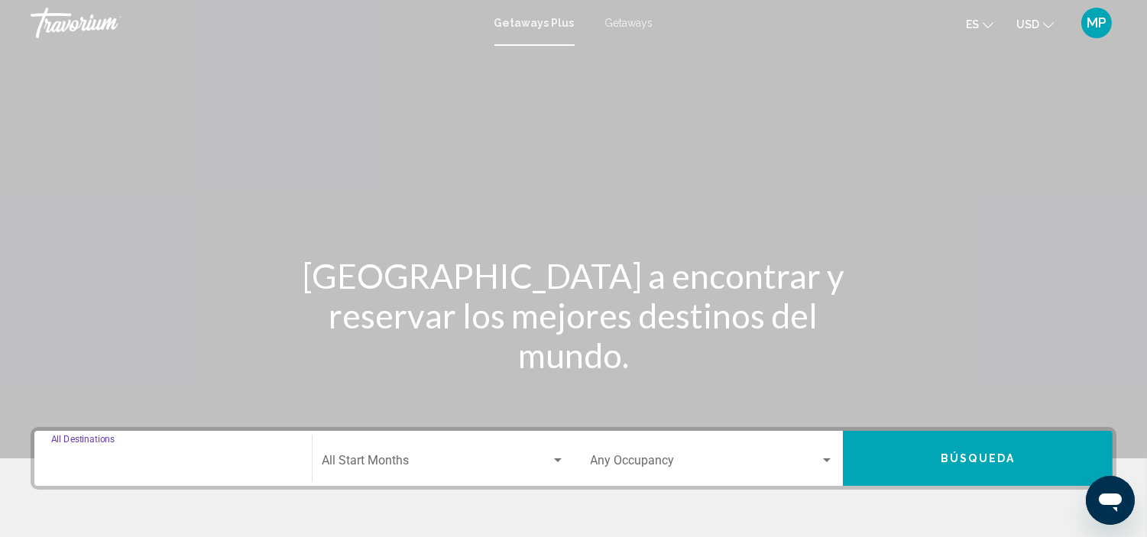
click at [102, 459] on input "Destination All Destinations" at bounding box center [173, 464] width 244 height 14
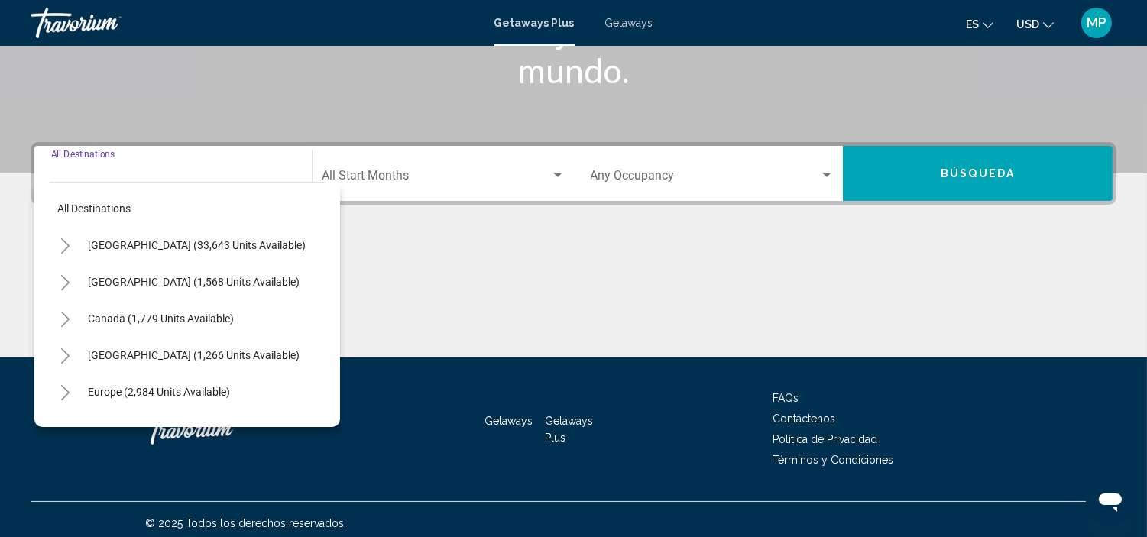
scroll to position [292, 0]
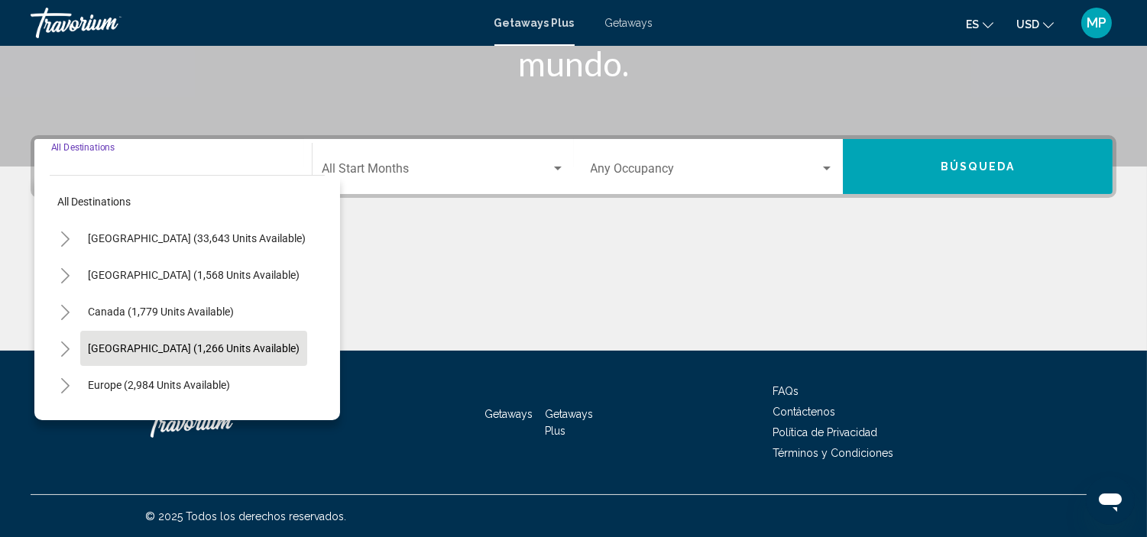
click at [177, 339] on button "[GEOGRAPHIC_DATA] (1,266 units available)" at bounding box center [193, 348] width 227 height 35
type input "**********"
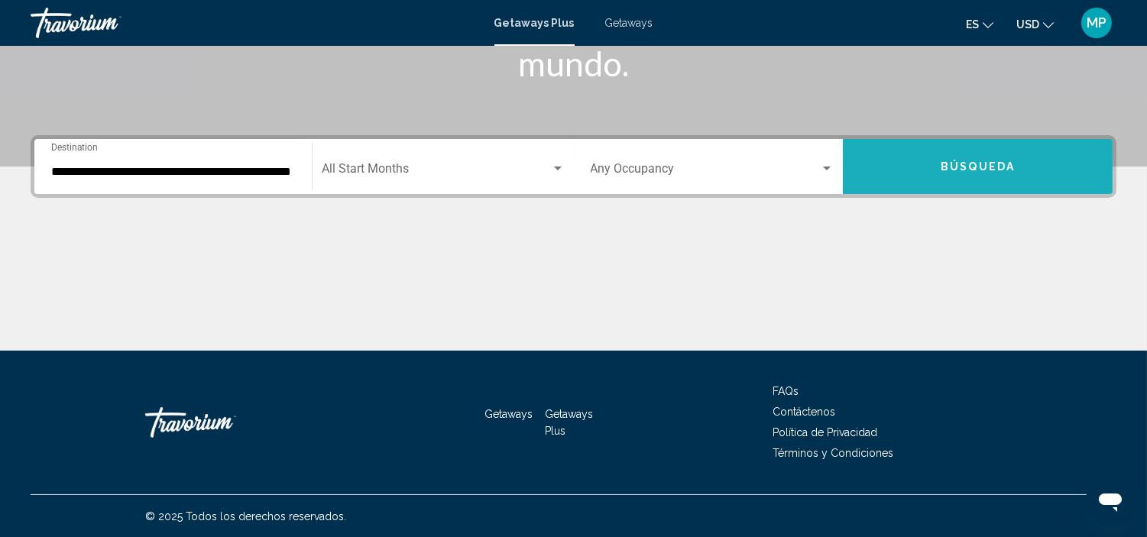
click at [997, 161] on span "Búsqueda" at bounding box center [978, 167] width 74 height 12
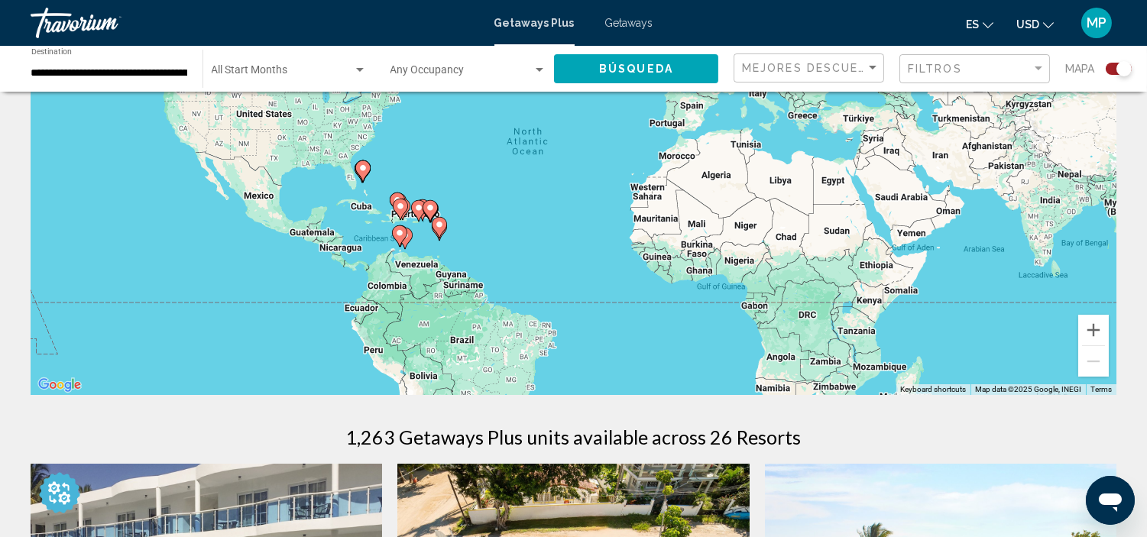
scroll to position [170, 0]
click at [1044, 332] on button "Zoom in" at bounding box center [1094, 331] width 31 height 31
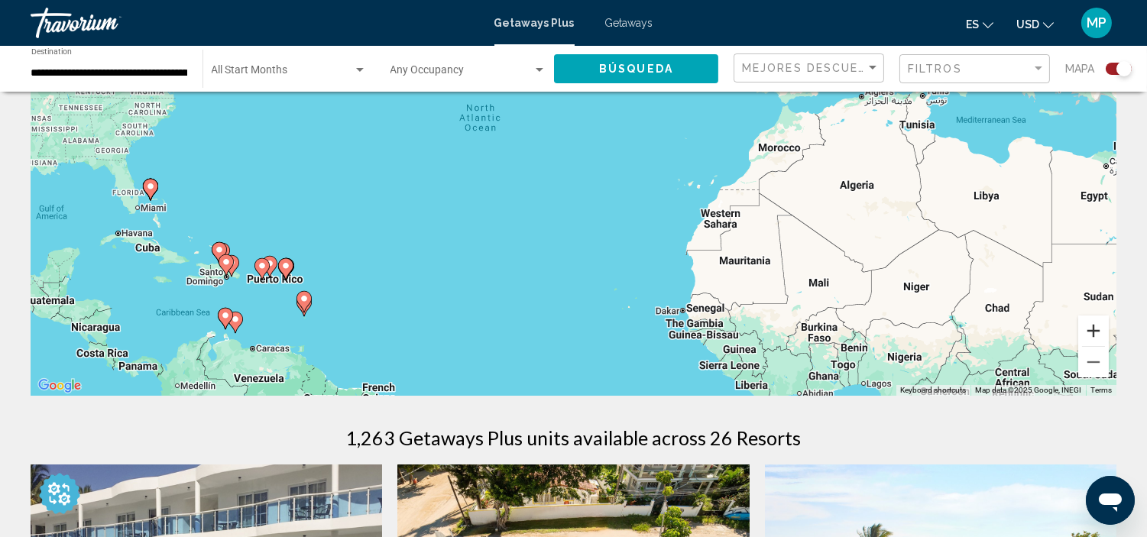
click at [1044, 332] on button "Zoom in" at bounding box center [1094, 331] width 31 height 31
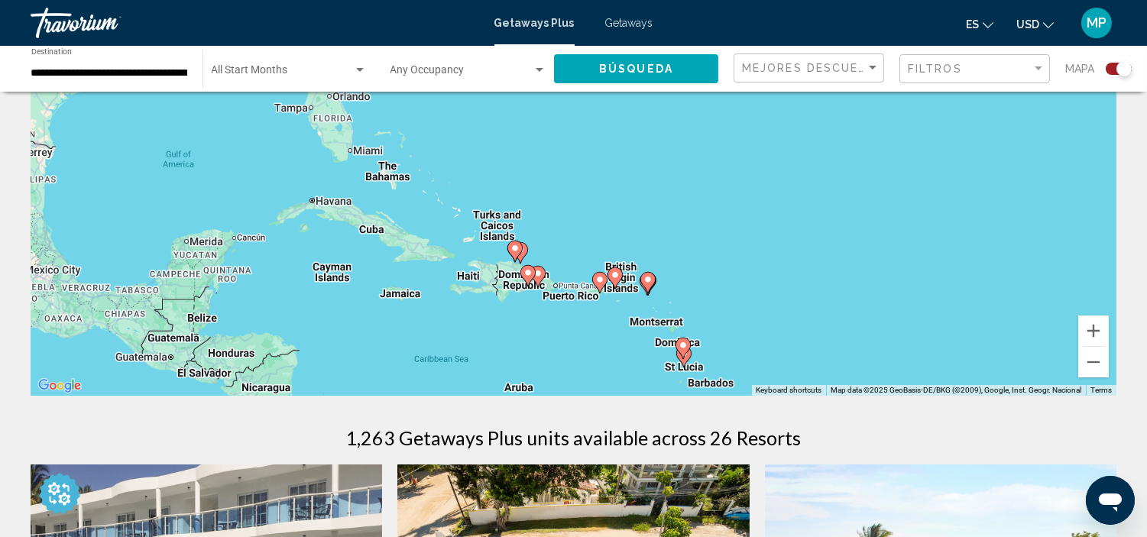
drag, startPoint x: 304, startPoint y: 255, endPoint x: 924, endPoint y: 145, distance: 628.9
click at [953, 150] on div "To activate drag with keyboard, press Alt + Enter. Once in keyboard drag state,…" at bounding box center [574, 166] width 1086 height 459
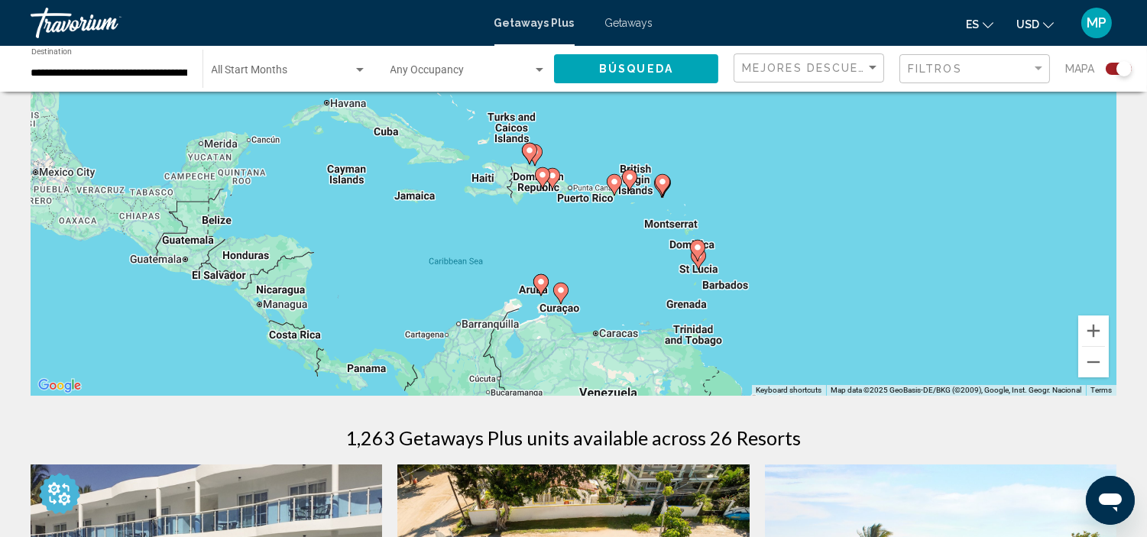
drag, startPoint x: 570, startPoint y: 252, endPoint x: 571, endPoint y: 161, distance: 91.0
click at [571, 161] on div "To activate drag with keyboard, press Alt + Enter. Once in keyboard drag state,…" at bounding box center [574, 166] width 1086 height 459
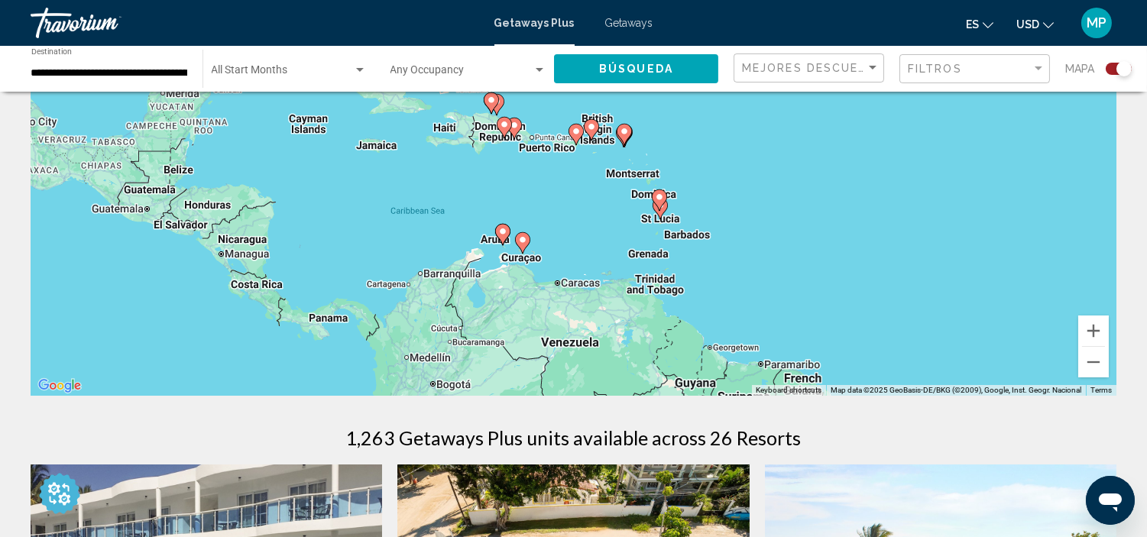
drag, startPoint x: 562, startPoint y: 258, endPoint x: 553, endPoint y: 157, distance: 100.5
click at [553, 157] on div "To activate drag with keyboard, press Alt + Enter. Once in keyboard drag state,…" at bounding box center [574, 166] width 1086 height 459
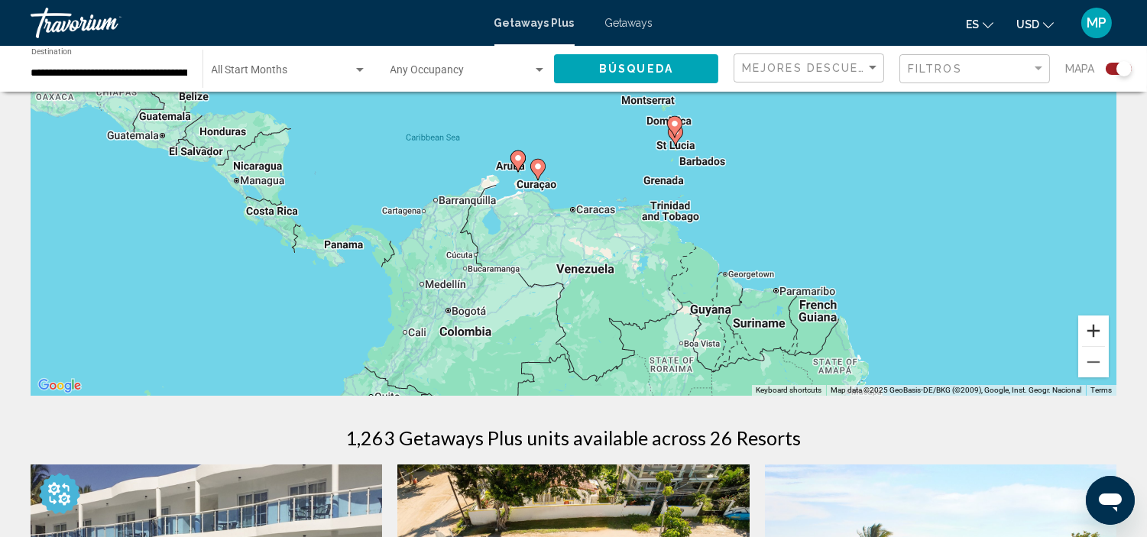
click at [1044, 332] on button "Zoom in" at bounding box center [1094, 331] width 31 height 31
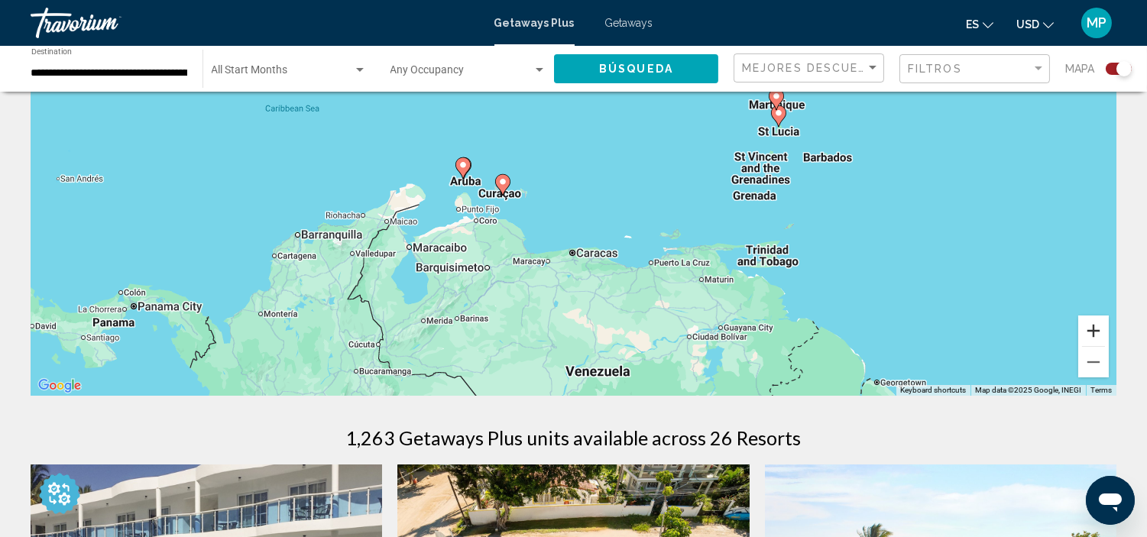
scroll to position [0, 0]
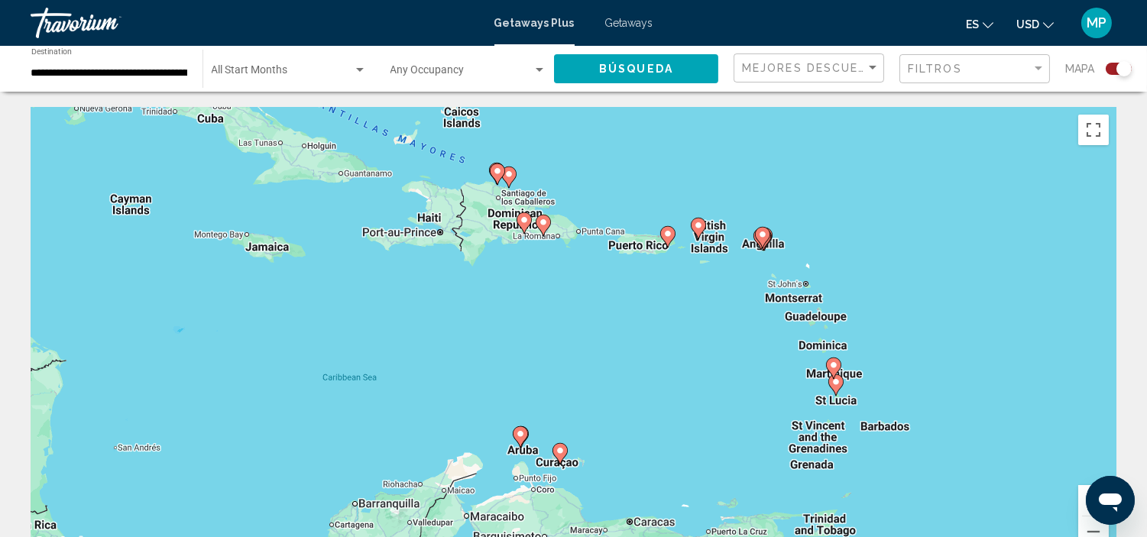
drag, startPoint x: 660, startPoint y: 326, endPoint x: 677, endPoint y: 362, distance: 40.4
click at [677, 362] on div "To activate drag with keyboard, press Alt + Enter. Once in keyboard drag state,…" at bounding box center [574, 336] width 1086 height 459
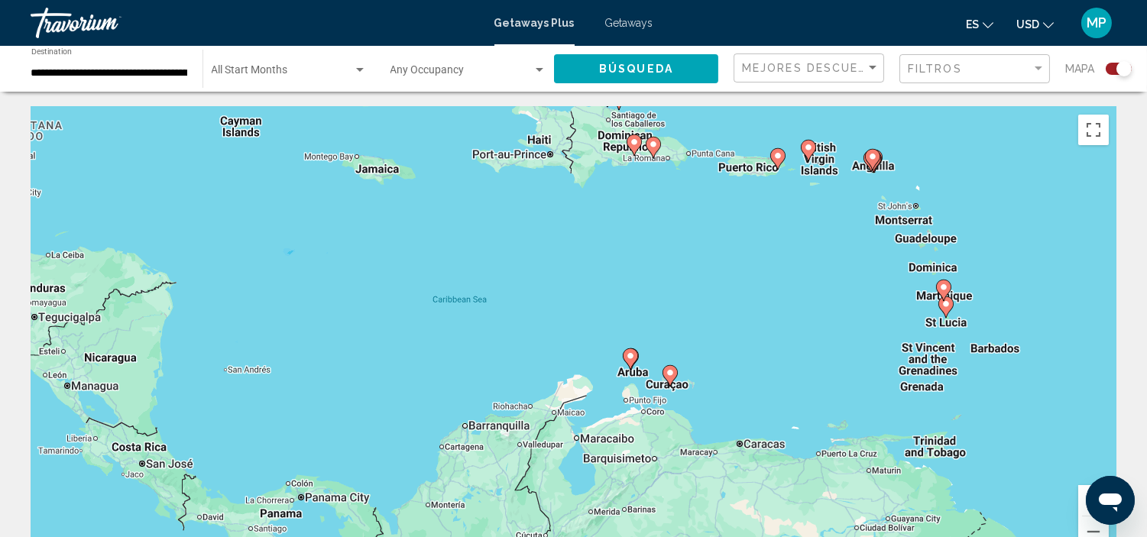
drag, startPoint x: 600, startPoint y: 357, endPoint x: 704, endPoint y: 255, distance: 145.4
click at [704, 255] on div "To activate drag with keyboard, press Alt + Enter. Once in keyboard drag state,…" at bounding box center [574, 336] width 1086 height 459
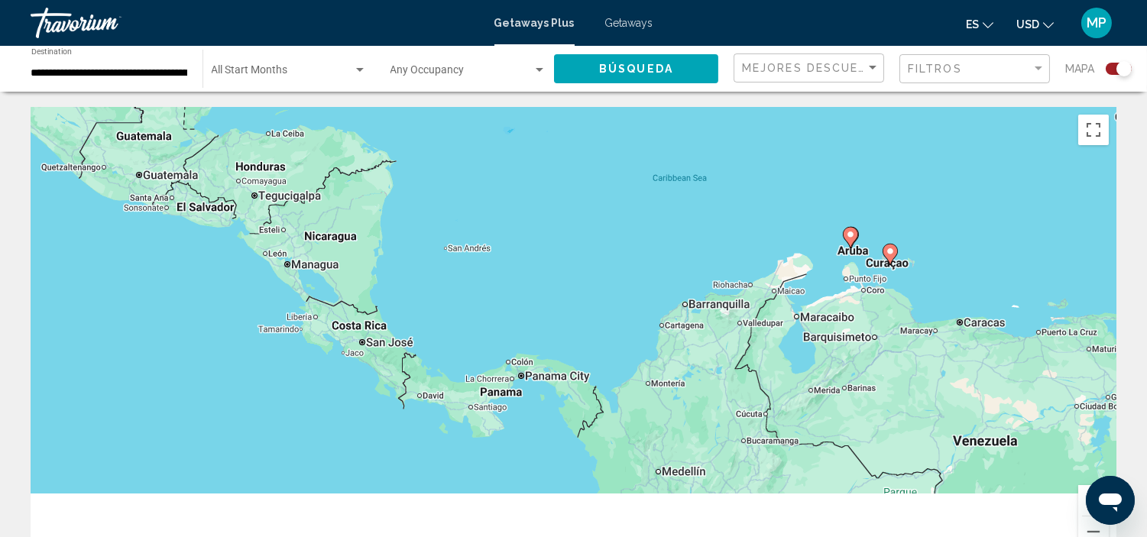
drag, startPoint x: 758, startPoint y: 169, endPoint x: 746, endPoint y: 178, distance: 15.3
click at [762, 144] on div "To activate drag with keyboard, press Alt + Enter. Once in keyboard drag state,…" at bounding box center [574, 336] width 1086 height 459
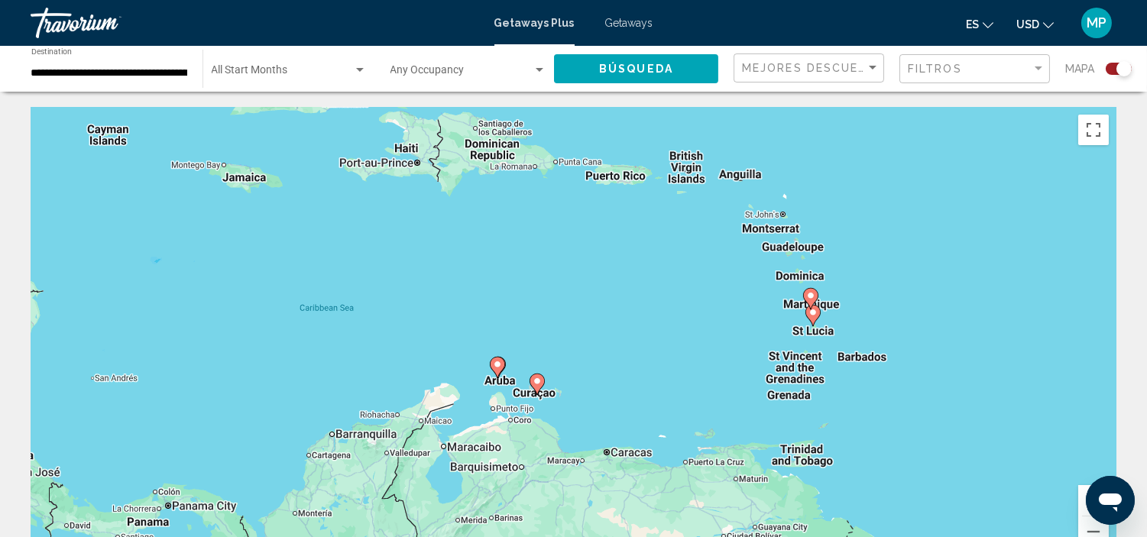
drag, startPoint x: 676, startPoint y: 170, endPoint x: 302, endPoint y: 379, distance: 428.5
click at [302, 379] on div "To activate drag with keyboard, press Alt + Enter. Once in keyboard drag state,…" at bounding box center [574, 336] width 1086 height 459
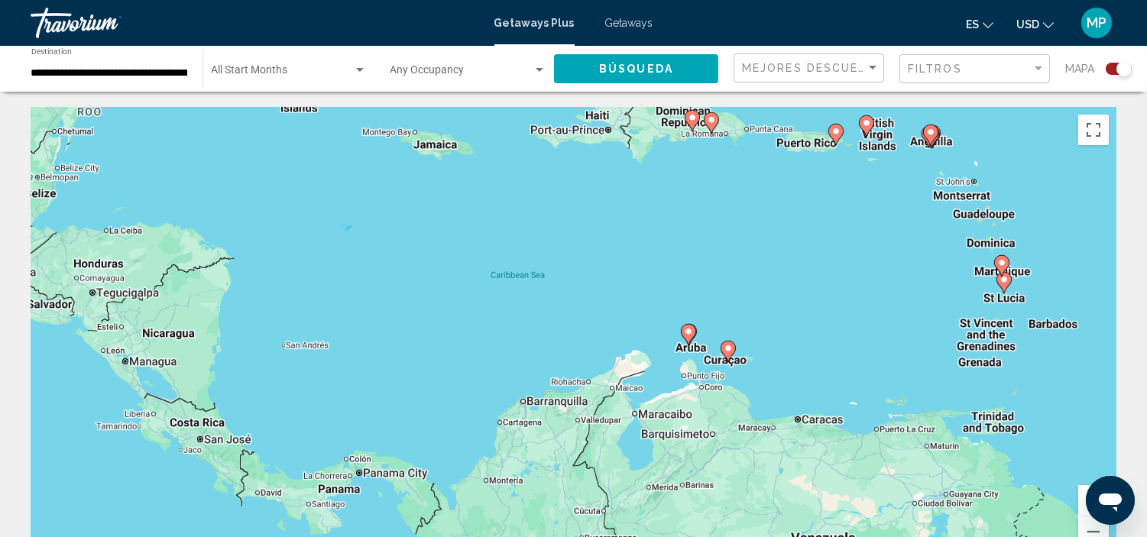
drag, startPoint x: 365, startPoint y: 273, endPoint x: 554, endPoint y: 222, distance: 195.7
click at [555, 223] on div "To activate drag with keyboard, press Alt + Enter. Once in keyboard drag state,…" at bounding box center [574, 336] width 1086 height 459
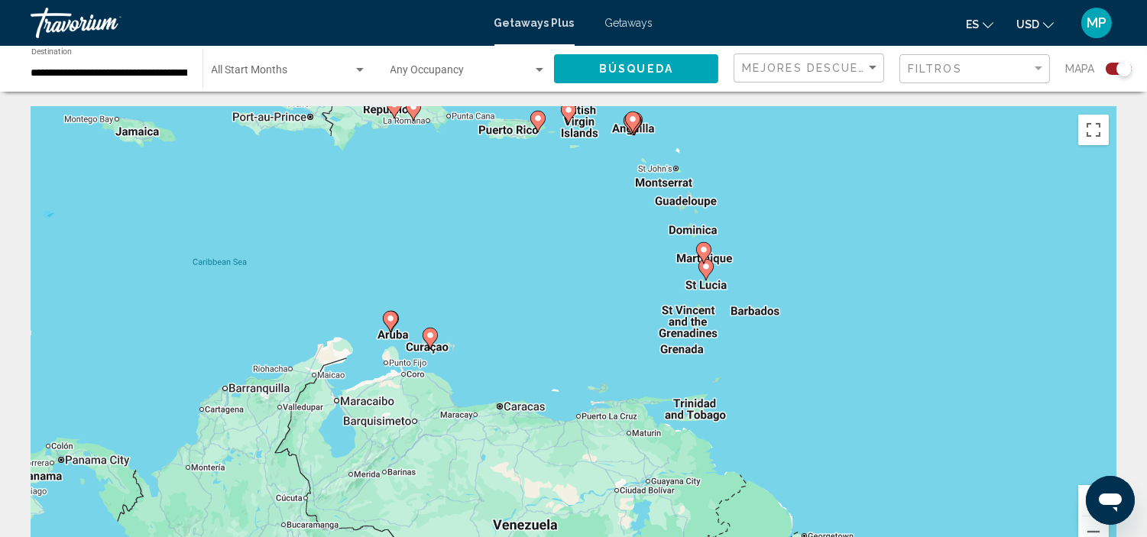
drag, startPoint x: 641, startPoint y: 284, endPoint x: 335, endPoint y: 303, distance: 306.3
click at [335, 303] on div "To activate drag with keyboard, press Alt + Enter. Once in keyboard drag state,…" at bounding box center [574, 336] width 1086 height 459
